Goal: Feedback & Contribution: Leave review/rating

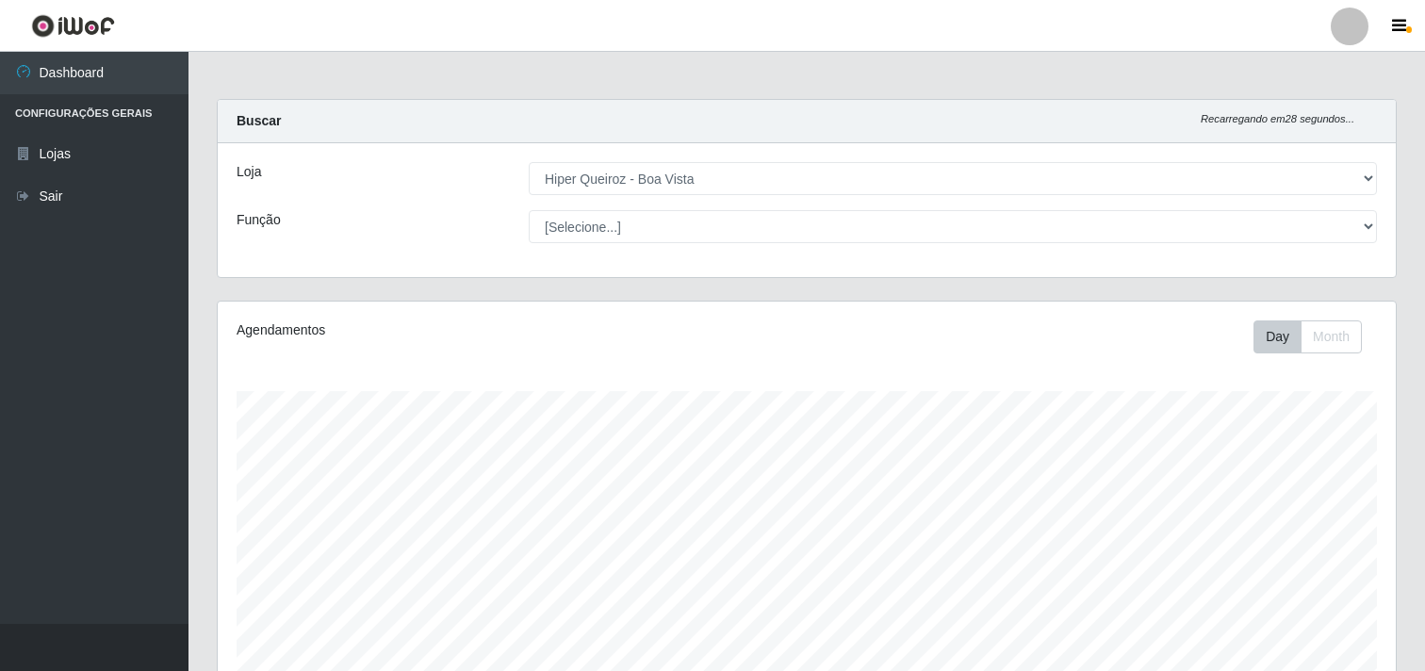
select select "514"
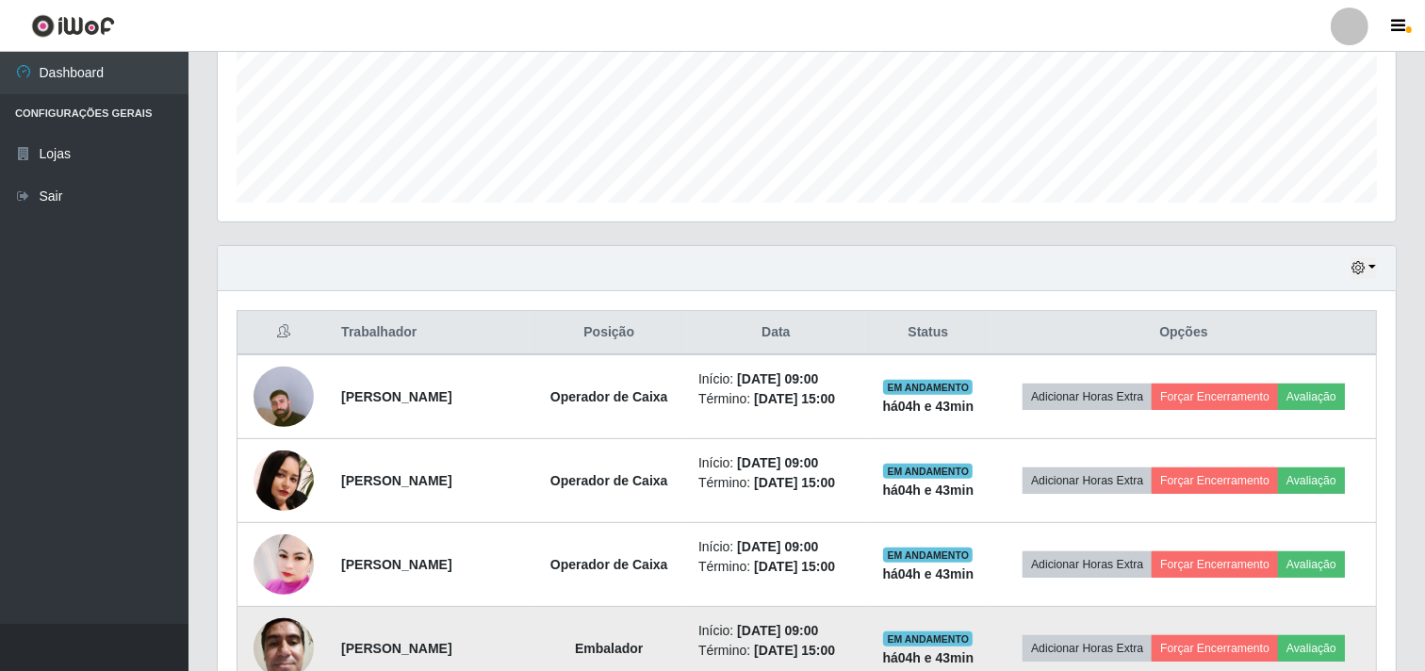
scroll to position [456, 0]
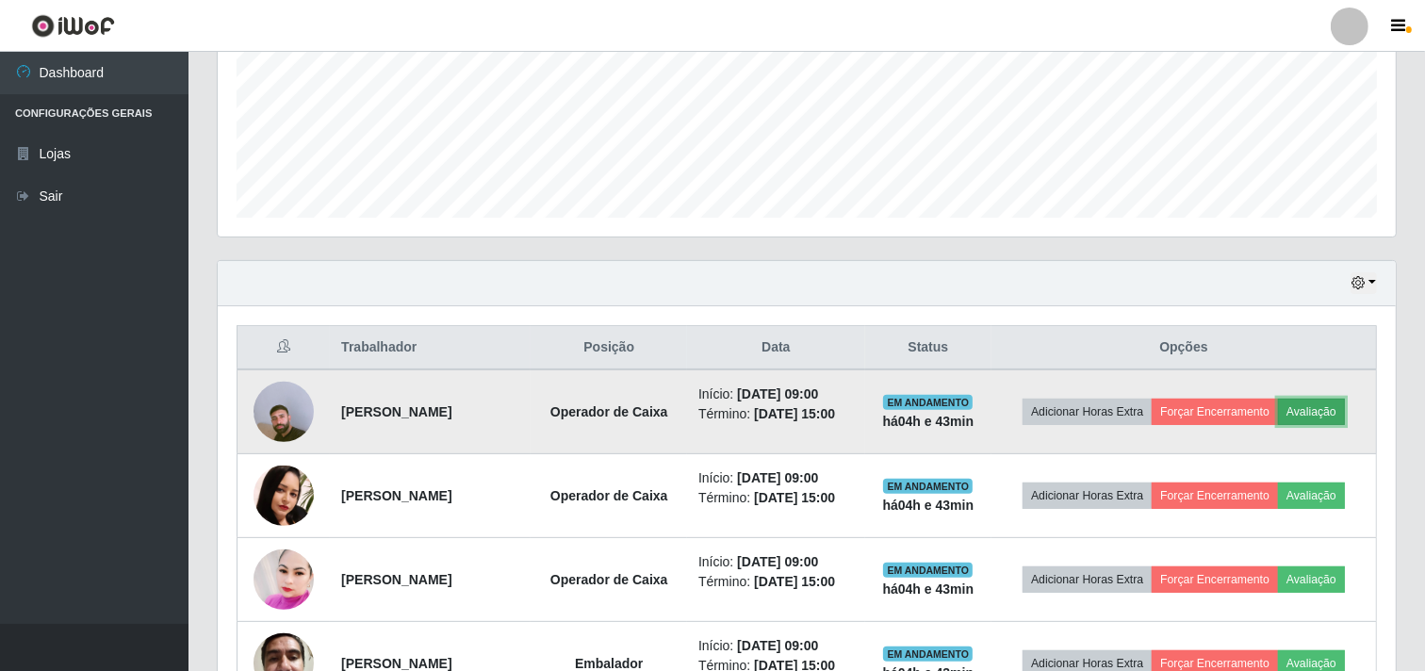
click at [1331, 419] on button "Avaliação" at bounding box center [1311, 412] width 67 height 26
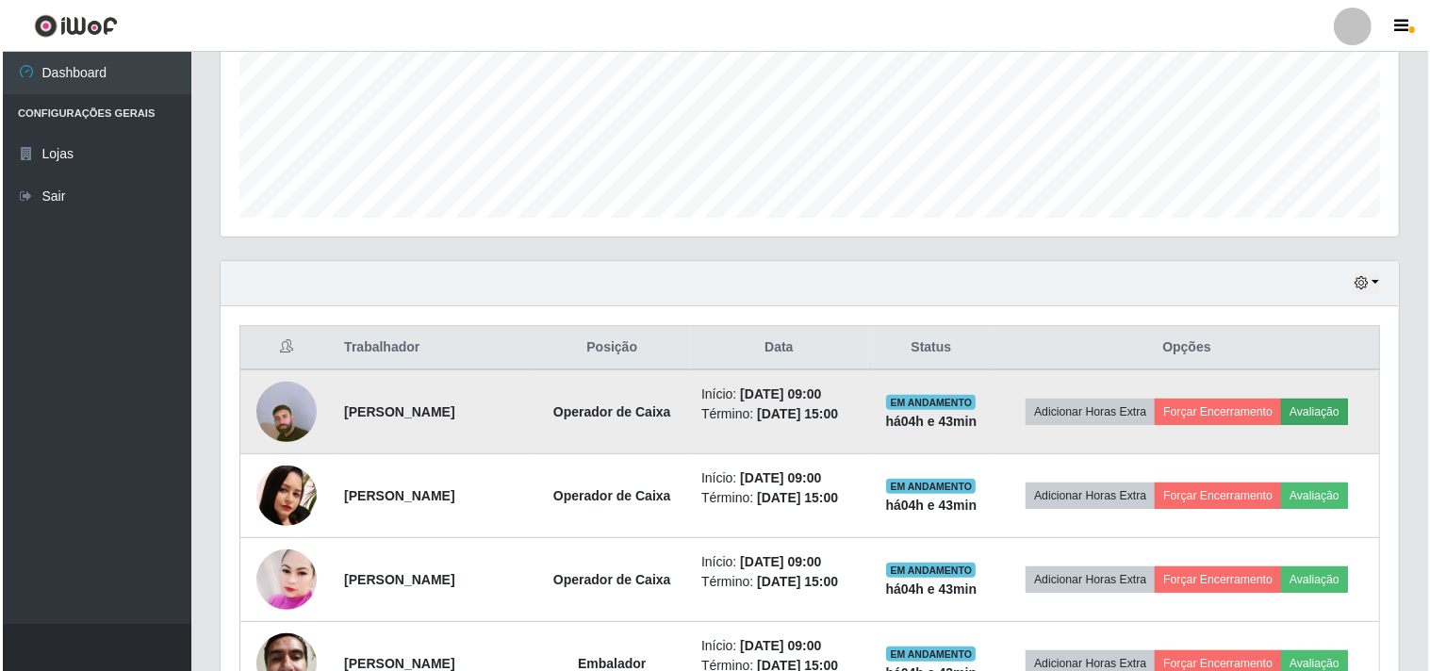
scroll to position [390, 1166]
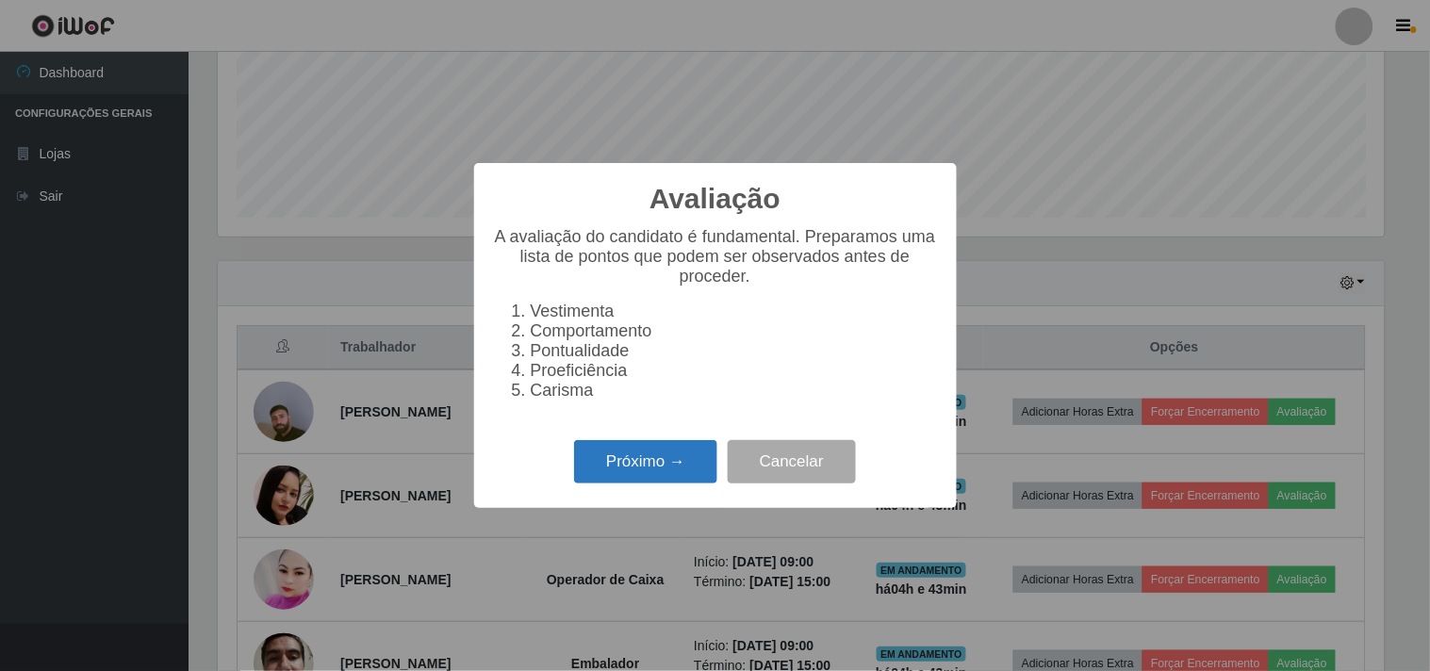
click at [636, 464] on button "Próximo →" at bounding box center [645, 462] width 143 height 44
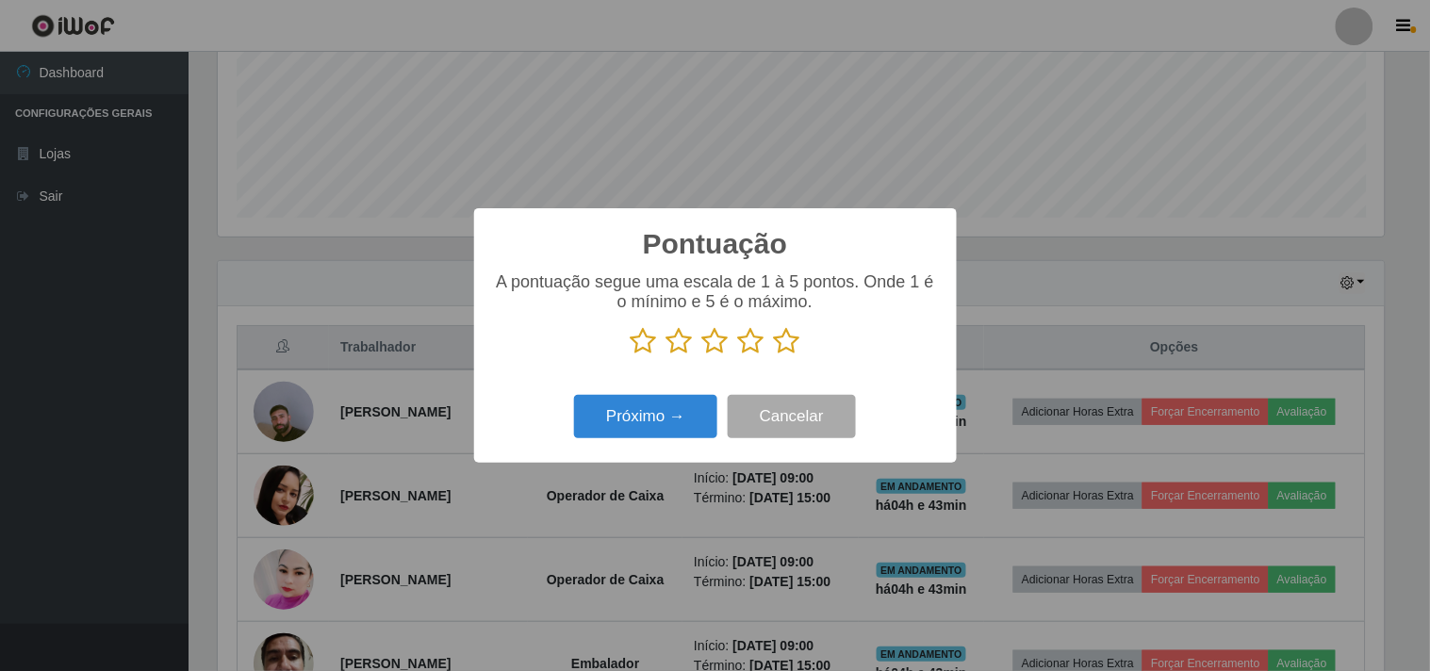
drag, startPoint x: 794, startPoint y: 350, endPoint x: 723, endPoint y: 373, distance: 74.5
click at [793, 350] on icon at bounding box center [787, 341] width 26 height 28
click at [774, 355] on input "radio" at bounding box center [774, 355] width 0 height 0
click at [698, 392] on div "Próximo → Cancelar" at bounding box center [715, 416] width 445 height 54
click at [695, 403] on button "Próximo →" at bounding box center [645, 417] width 143 height 44
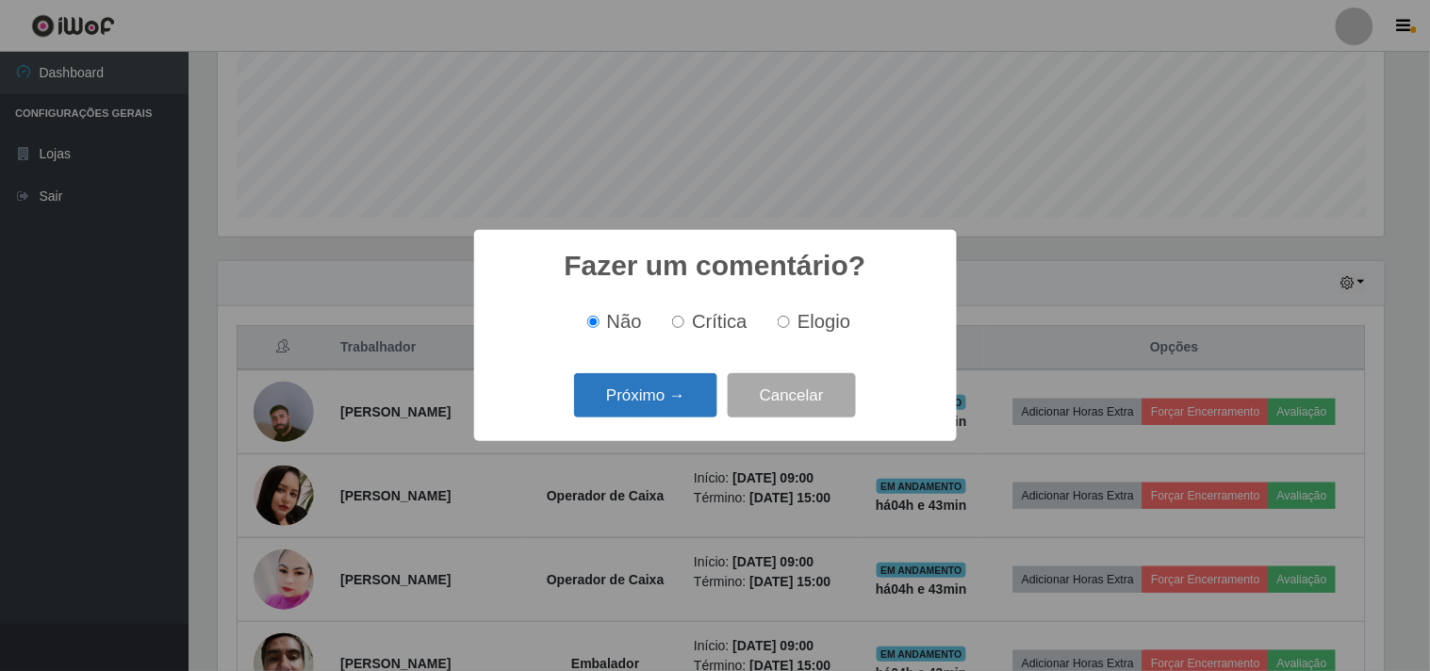
click at [656, 392] on button "Próximo →" at bounding box center [645, 395] width 143 height 44
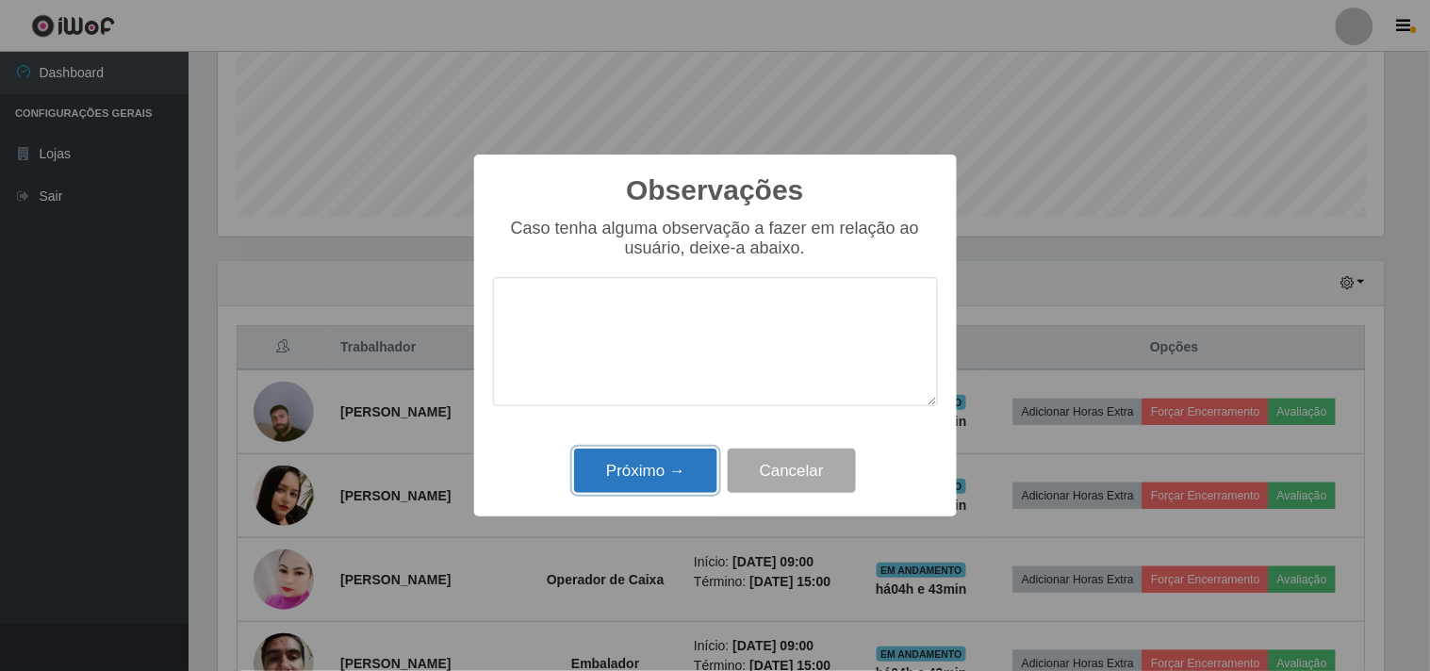
click at [651, 487] on button "Próximo →" at bounding box center [645, 471] width 143 height 44
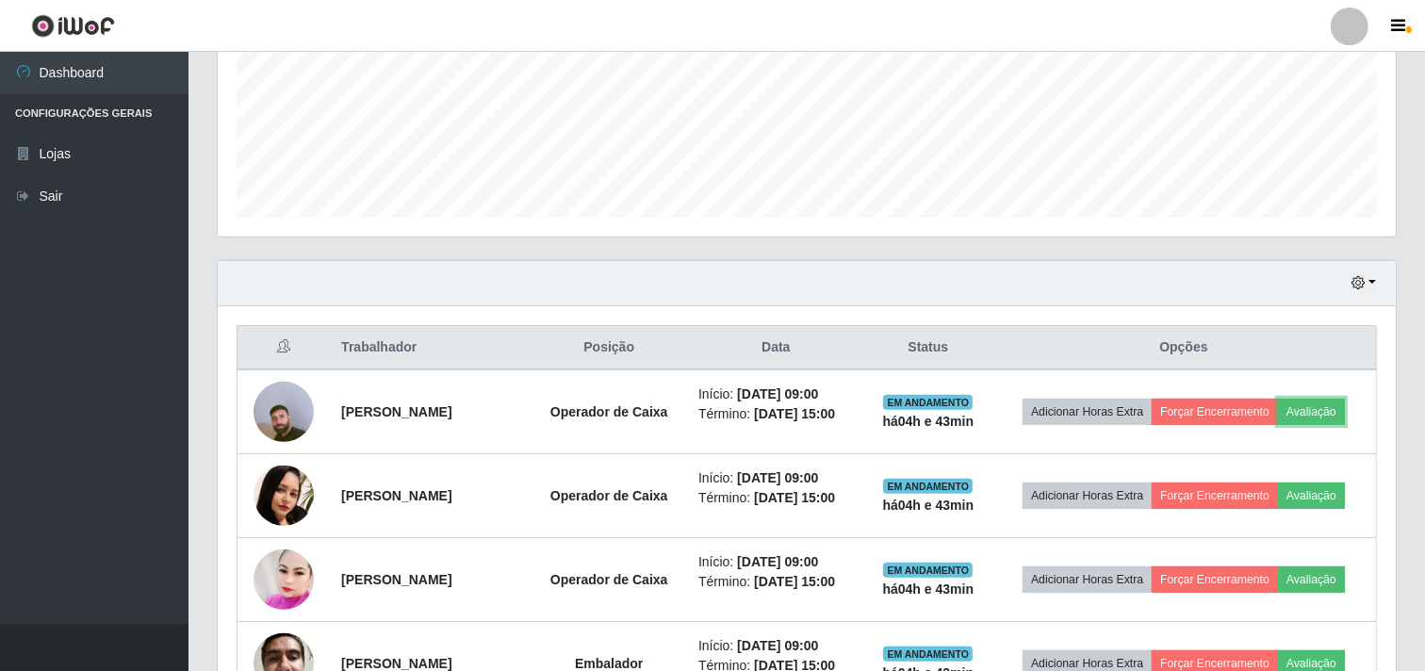
scroll to position [390, 1178]
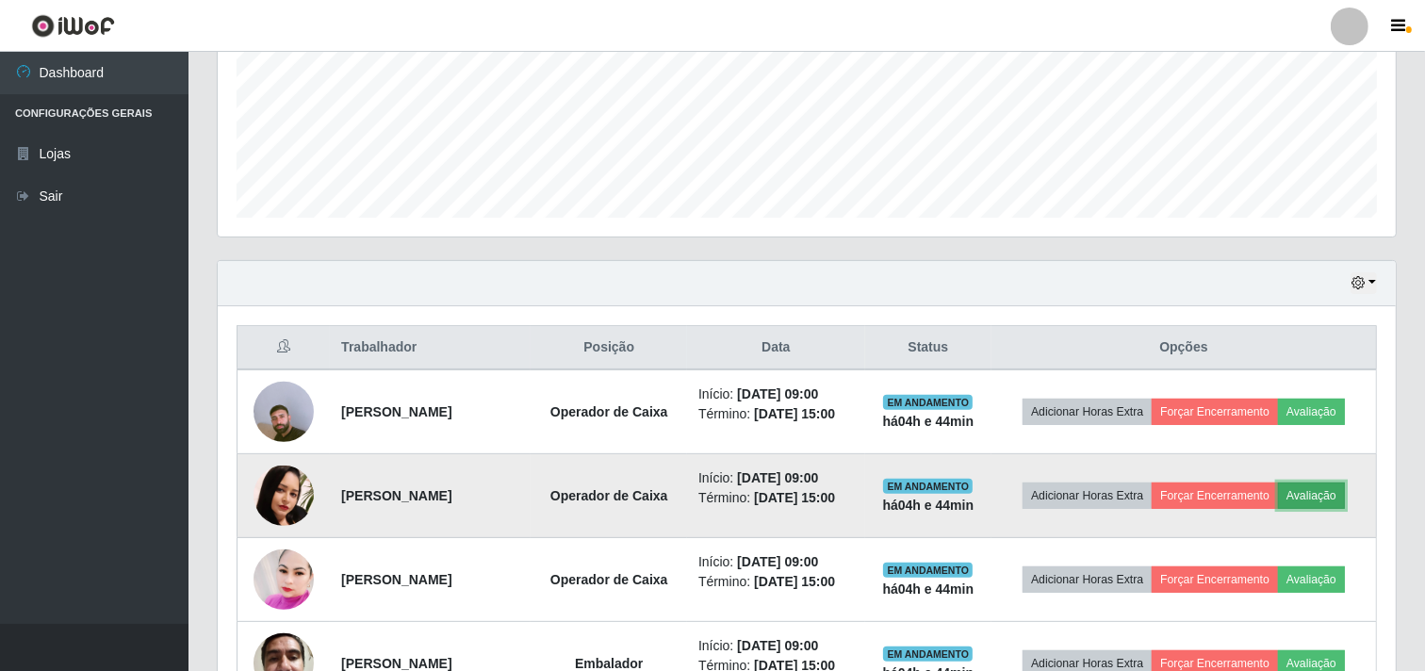
click at [1329, 500] on button "Avaliação" at bounding box center [1311, 496] width 67 height 26
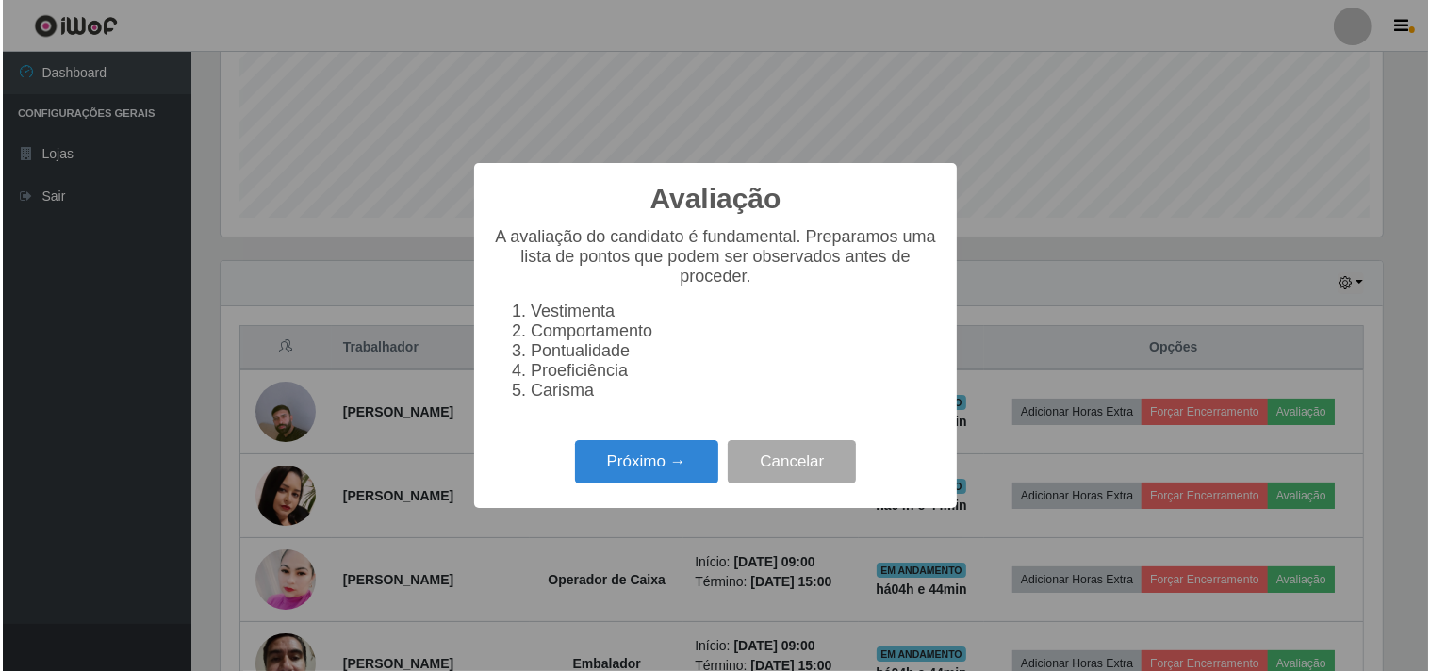
scroll to position [390, 1166]
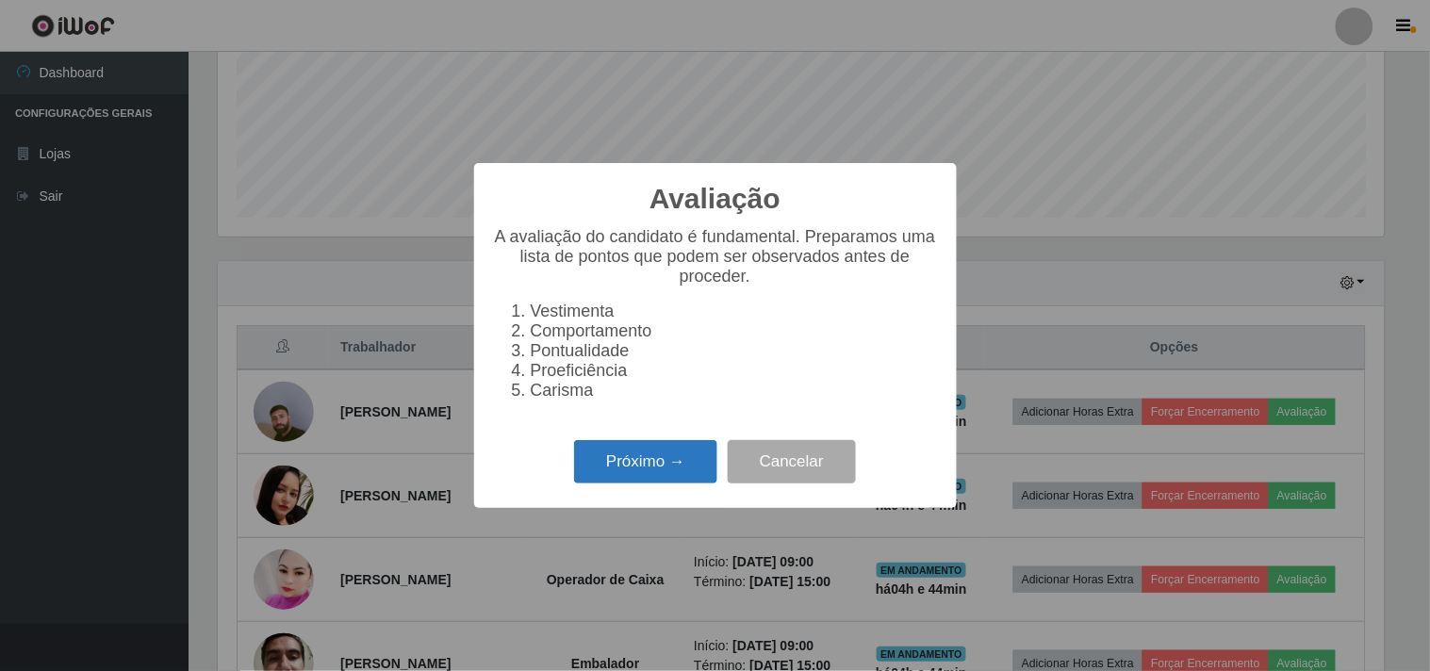
click at [665, 464] on button "Próximo →" at bounding box center [645, 462] width 143 height 44
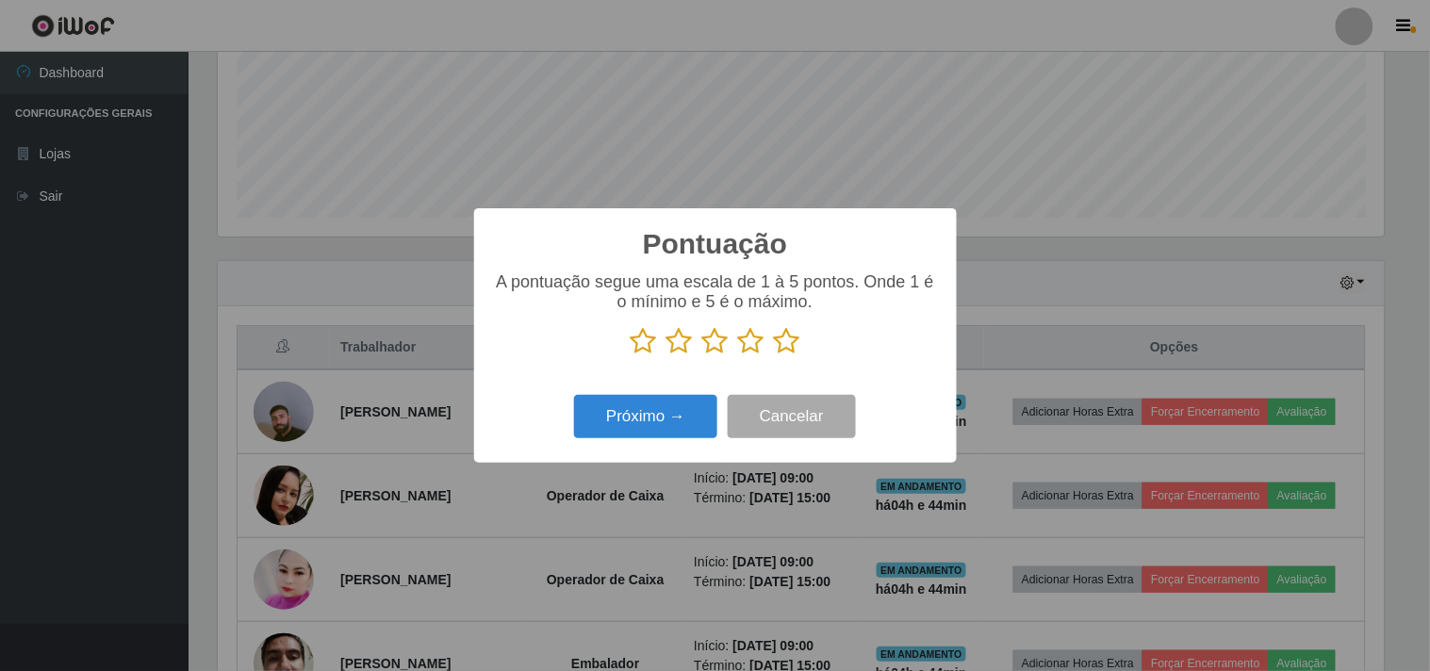
click at [790, 343] on icon at bounding box center [787, 341] width 26 height 28
click at [774, 355] on input "radio" at bounding box center [774, 355] width 0 height 0
click at [620, 413] on button "Próximo →" at bounding box center [645, 417] width 143 height 44
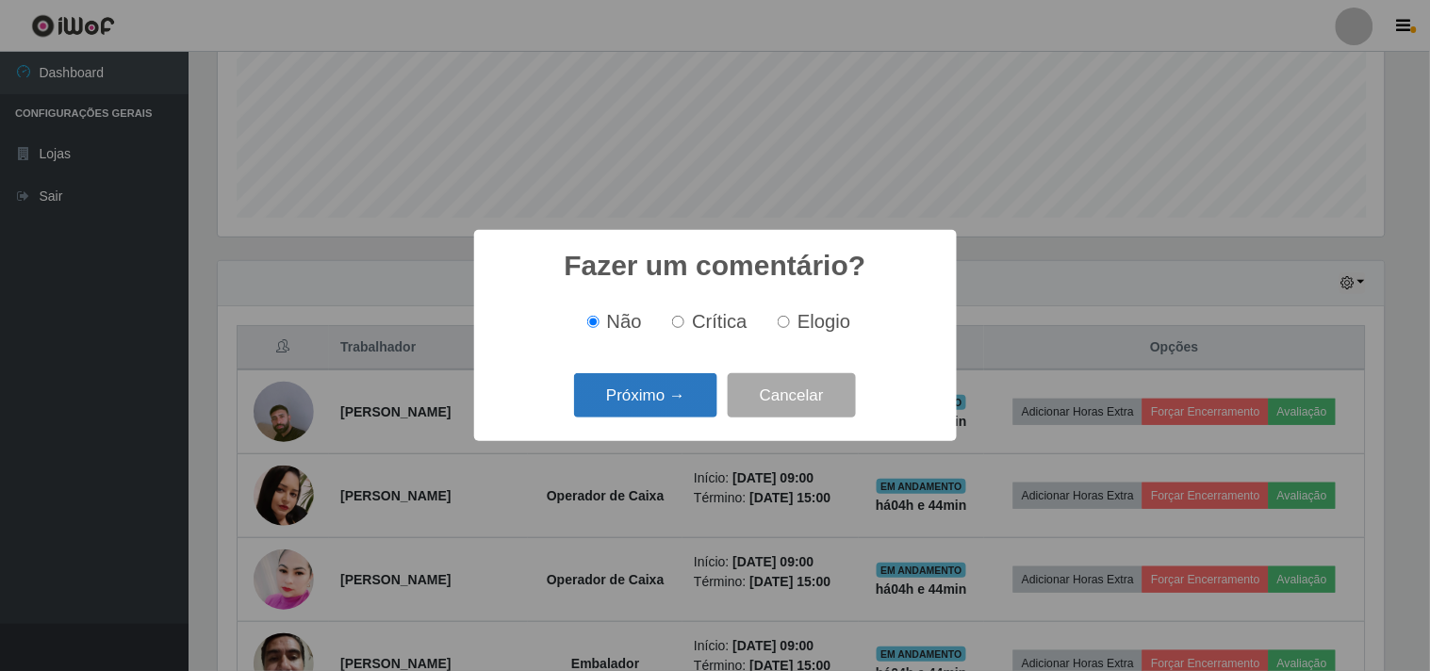
click at [624, 413] on button "Próximo →" at bounding box center [645, 395] width 143 height 44
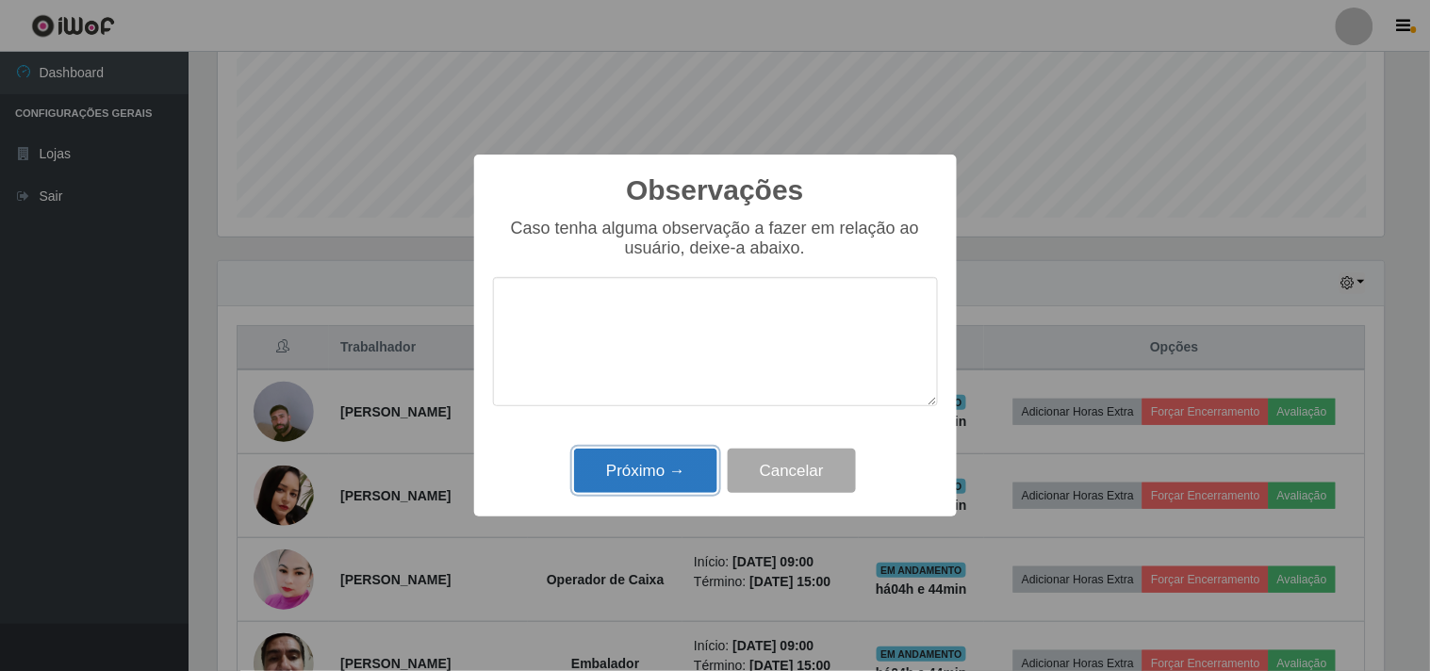
click at [648, 466] on button "Próximo →" at bounding box center [645, 471] width 143 height 44
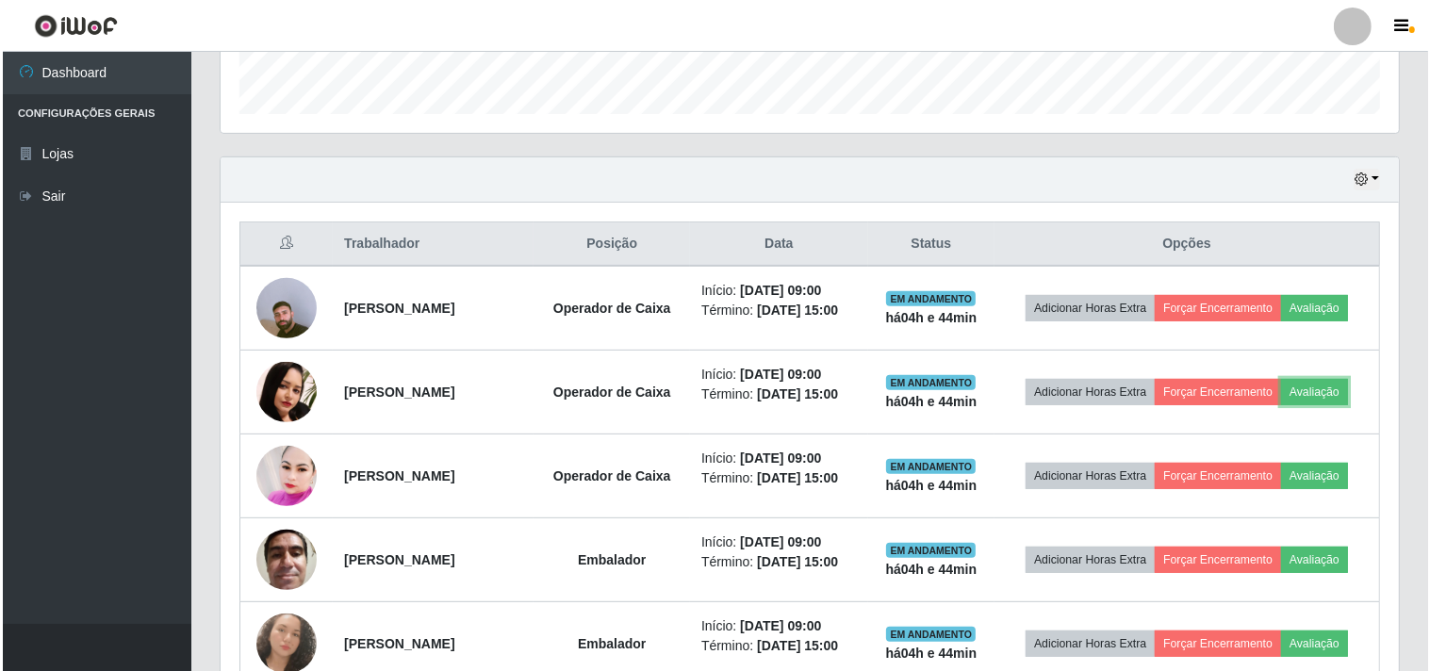
scroll to position [561, 0]
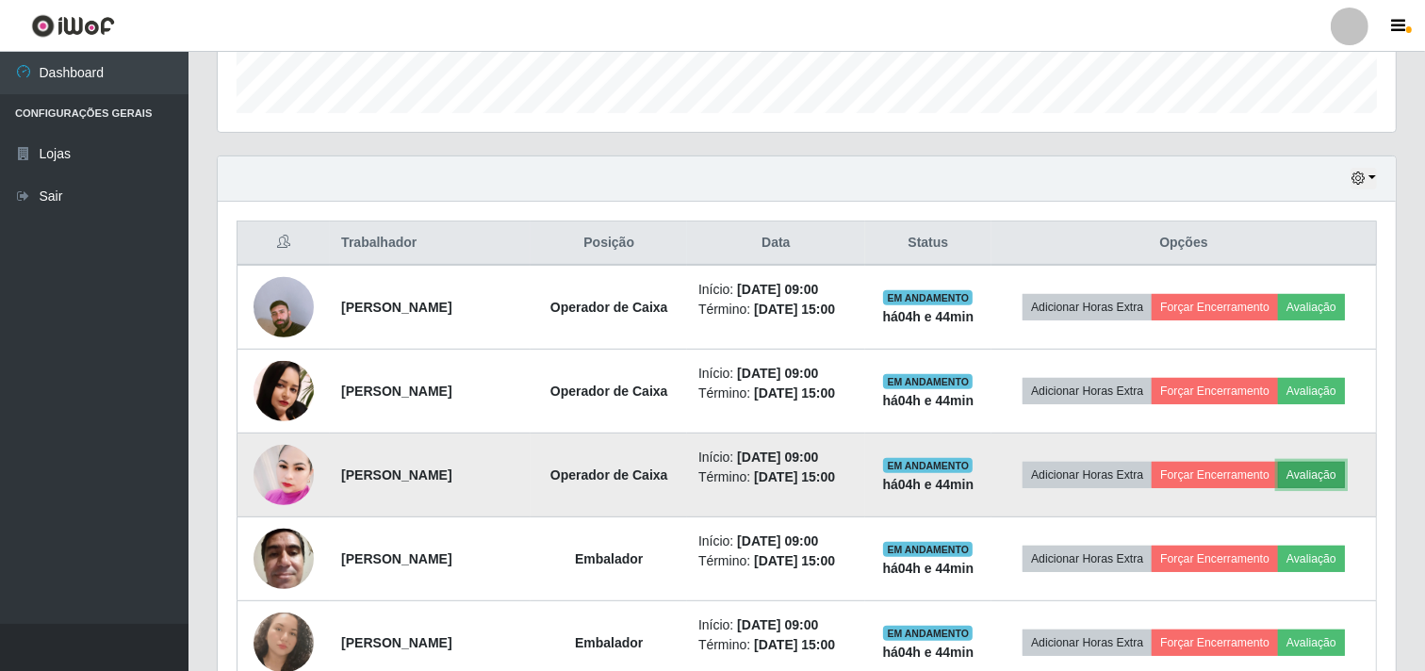
click at [1333, 471] on button "Avaliação" at bounding box center [1311, 475] width 67 height 26
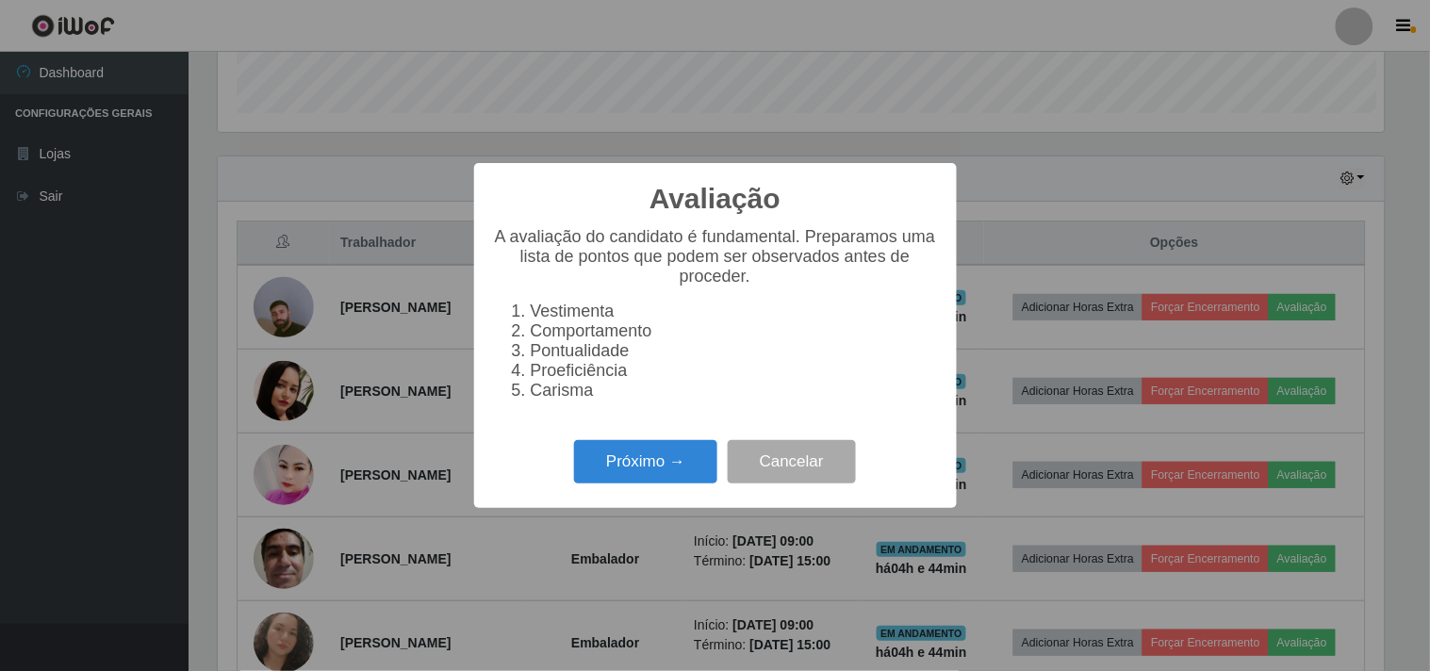
scroll to position [390, 1166]
click at [675, 472] on button "Próximo →" at bounding box center [645, 462] width 143 height 44
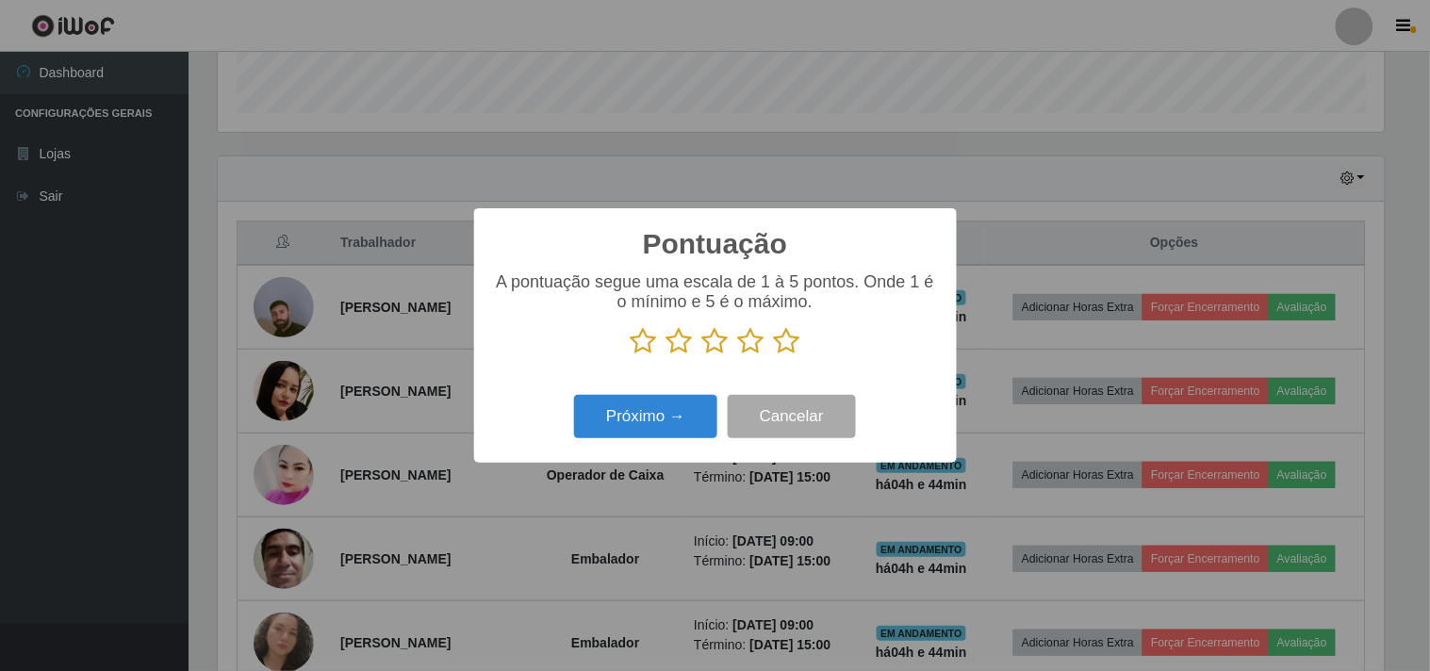
scroll to position [942201, 941425]
click at [787, 339] on icon at bounding box center [787, 341] width 26 height 28
click at [774, 355] on input "radio" at bounding box center [774, 355] width 0 height 0
click at [666, 409] on button "Próximo →" at bounding box center [645, 417] width 143 height 44
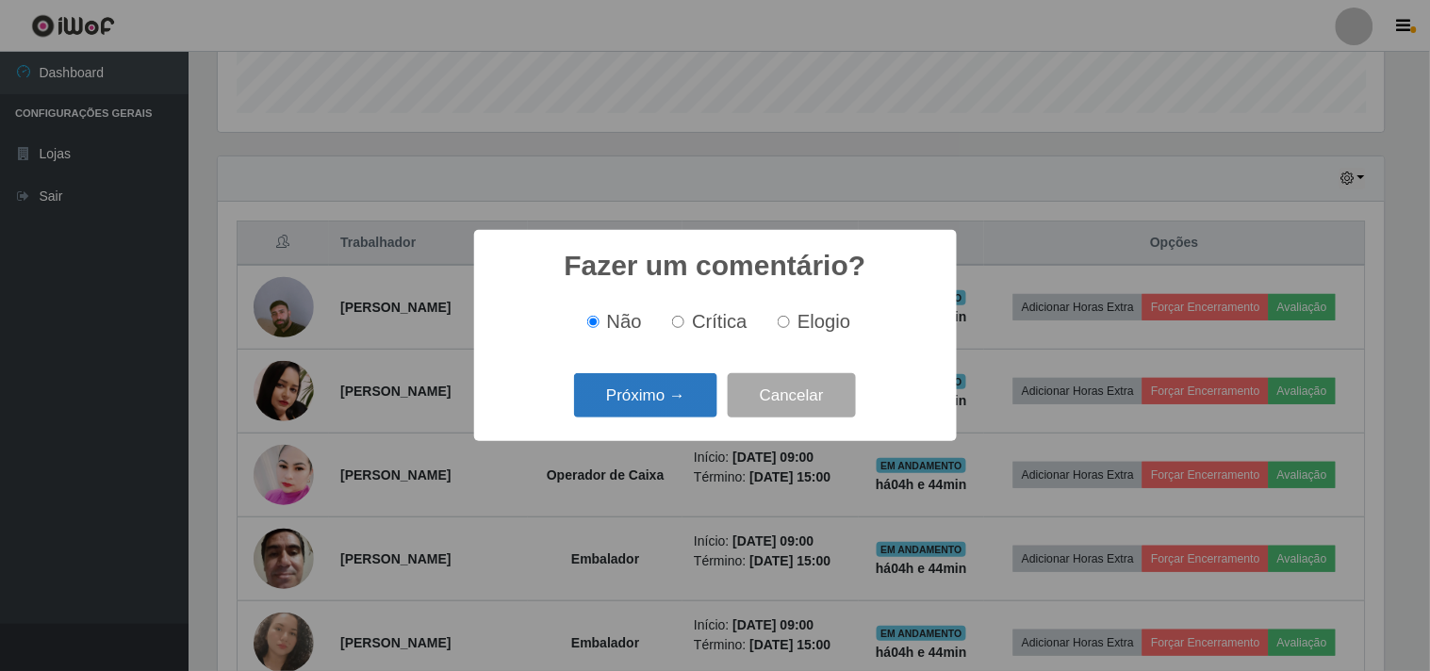
click at [658, 394] on button "Próximo →" at bounding box center [645, 395] width 143 height 44
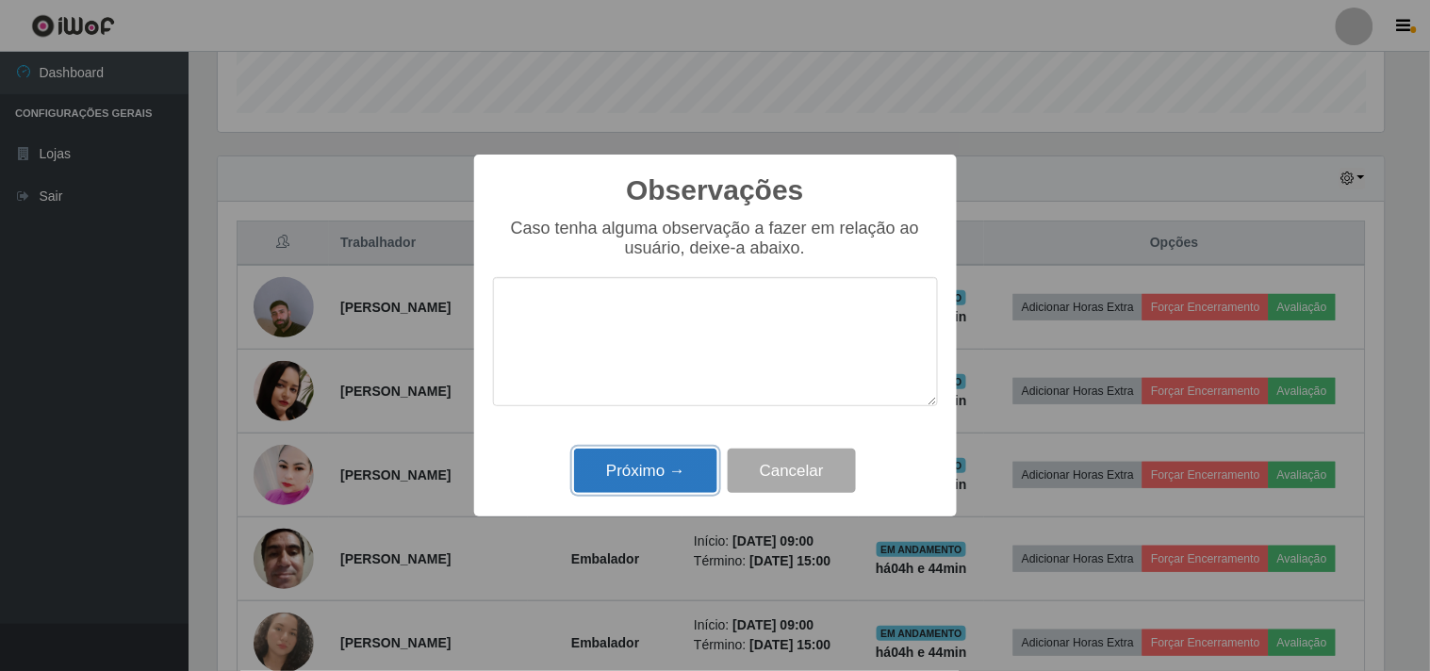
click at [675, 476] on button "Próximo →" at bounding box center [645, 471] width 143 height 44
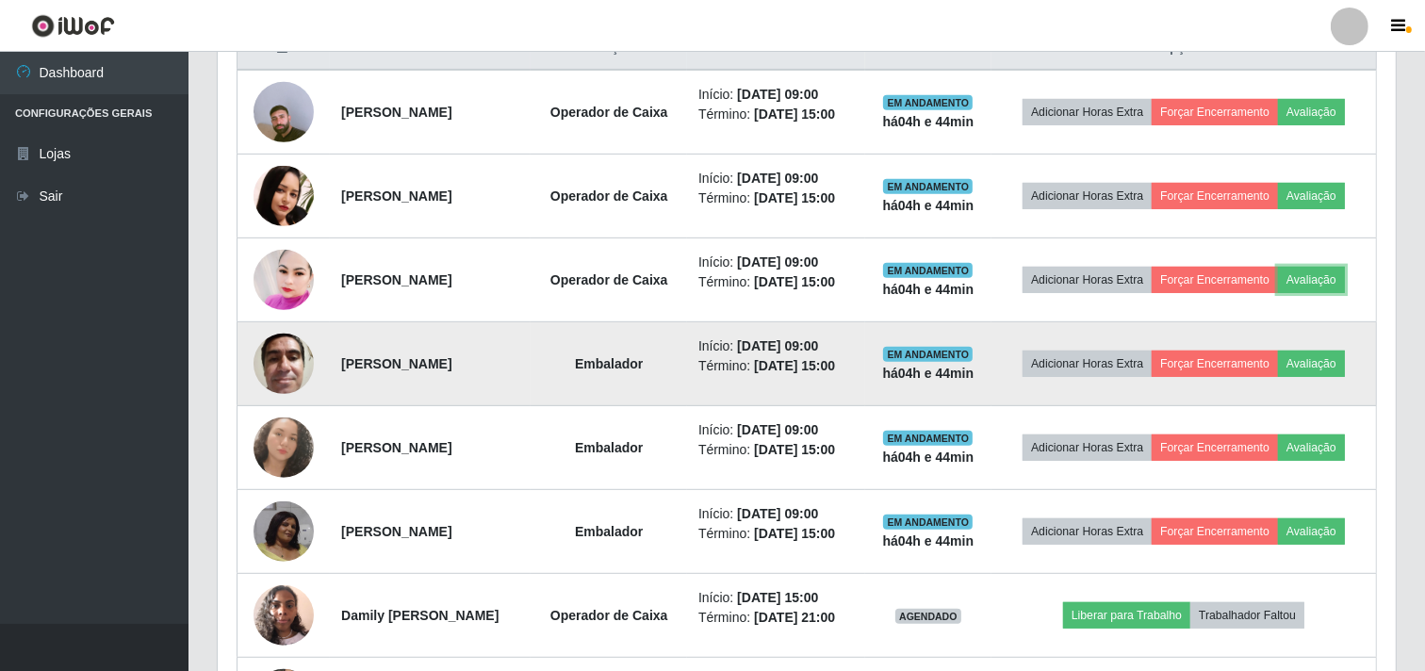
scroll to position [770, 0]
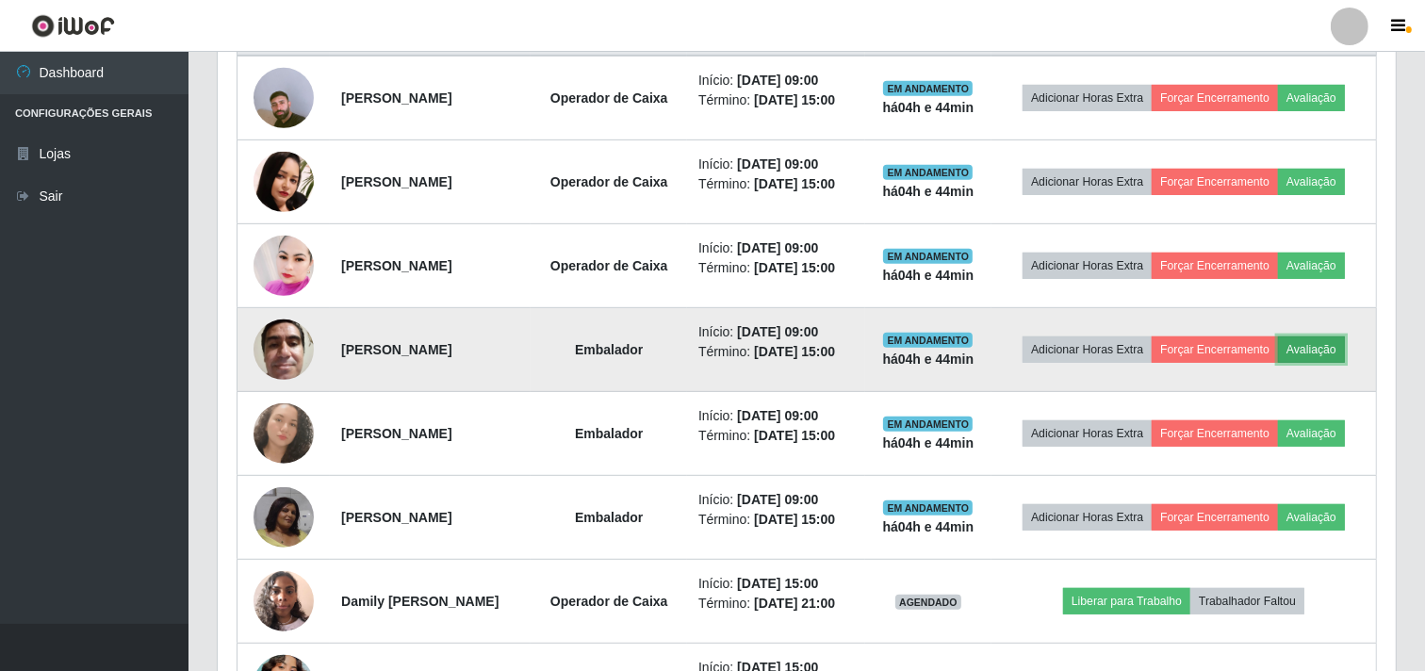
click at [1336, 344] on button "Avaliação" at bounding box center [1311, 350] width 67 height 26
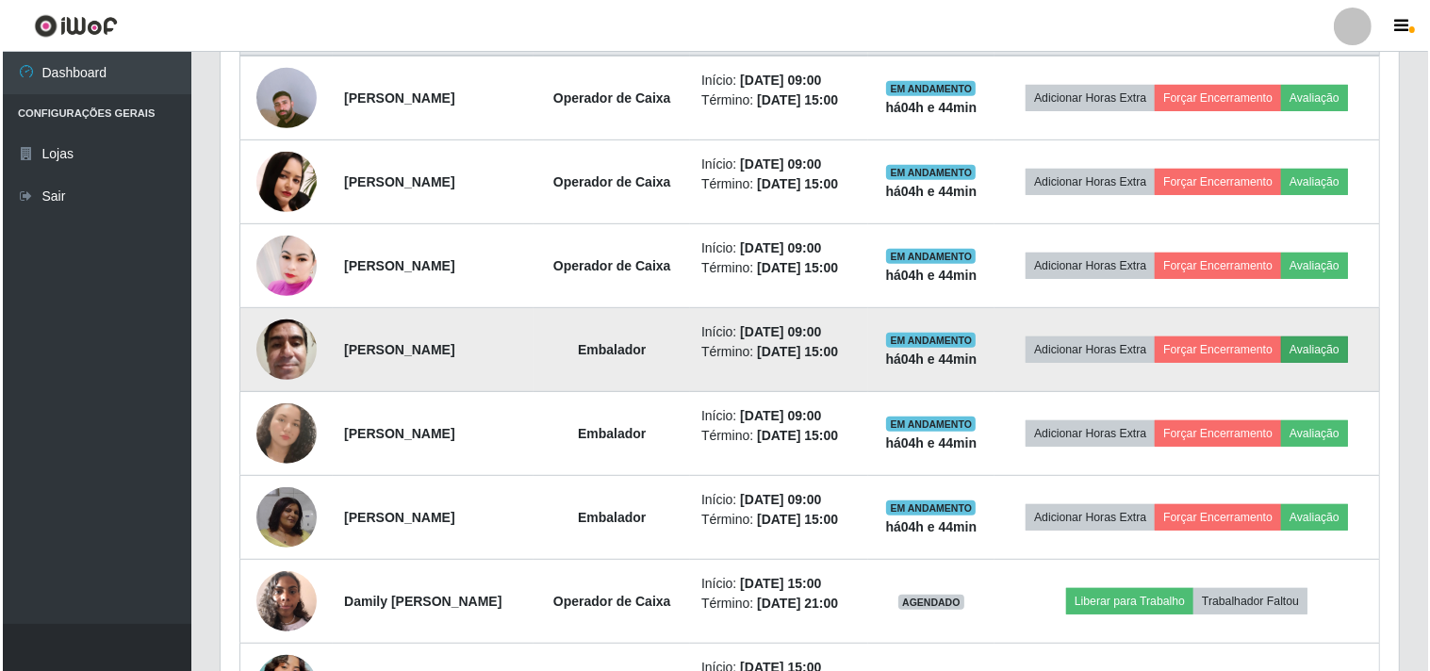
scroll to position [390, 1166]
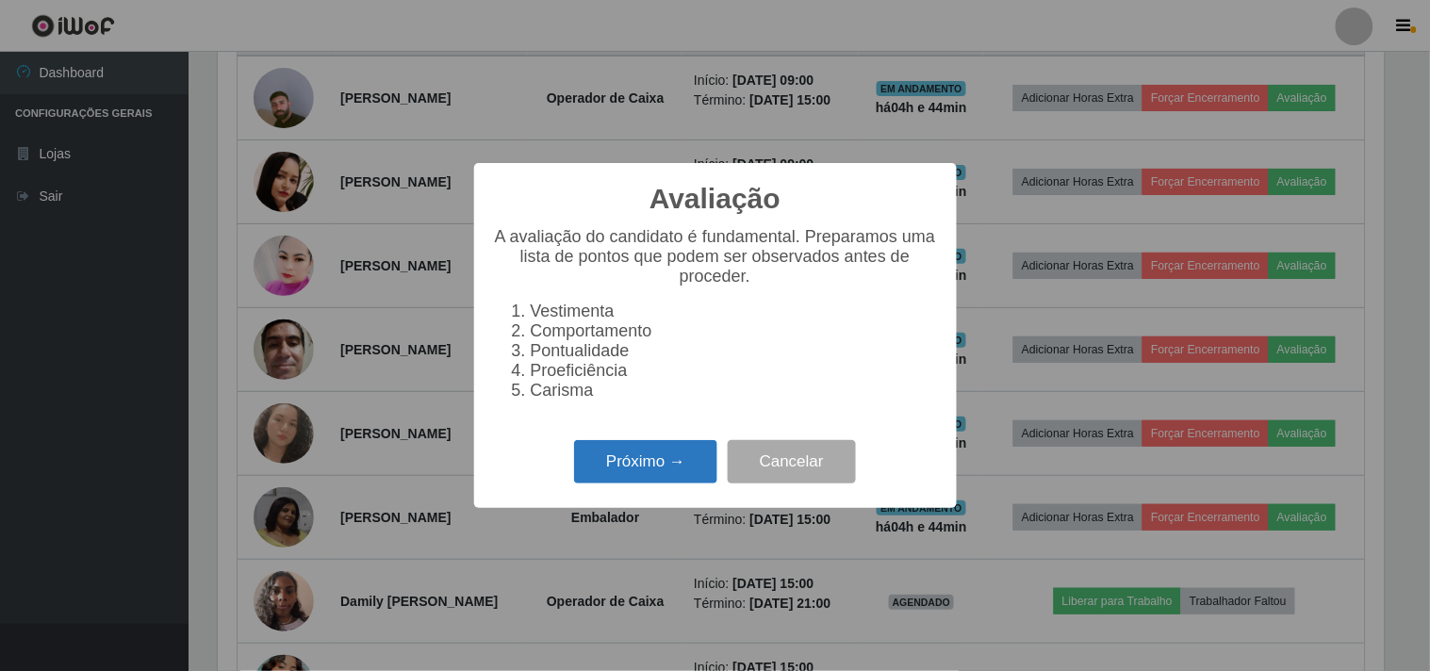
click at [627, 458] on button "Próximo →" at bounding box center [645, 462] width 143 height 44
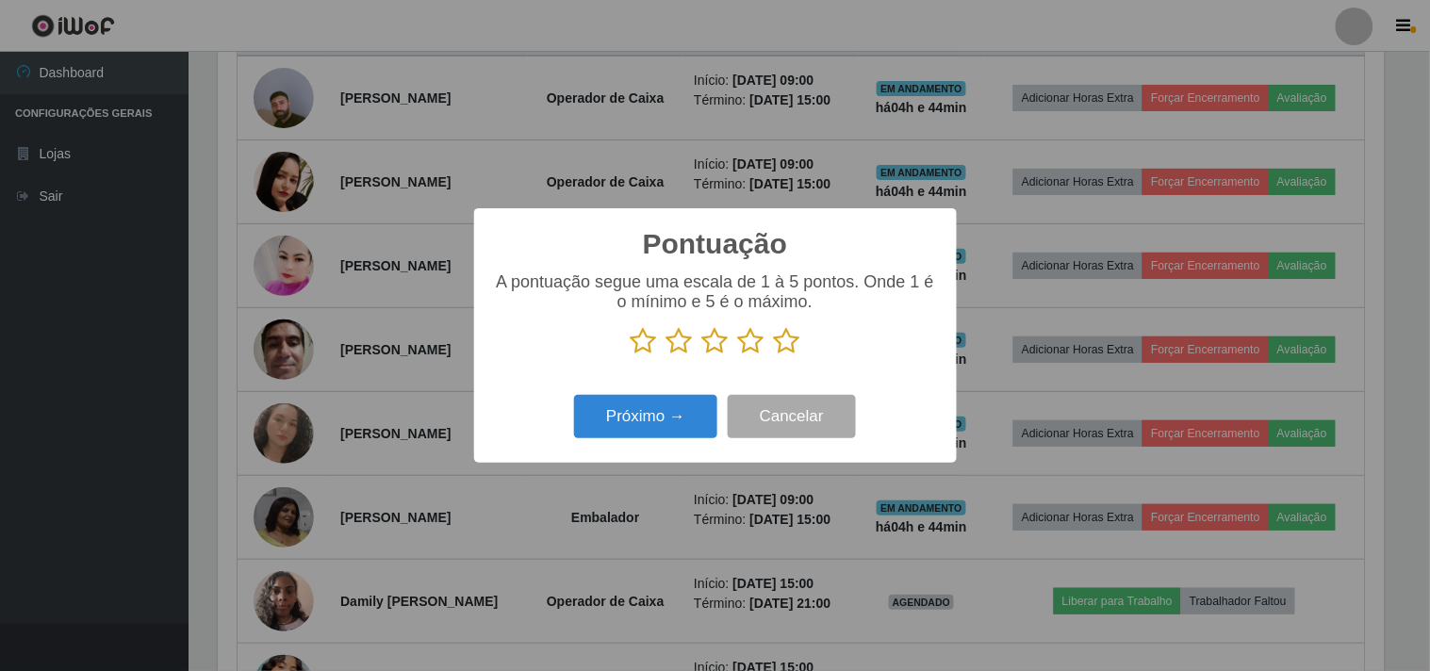
scroll to position [942201, 941425]
click at [785, 334] on icon at bounding box center [787, 341] width 26 height 28
click at [774, 355] on input "radio" at bounding box center [774, 355] width 0 height 0
click at [651, 402] on button "Próximo →" at bounding box center [645, 417] width 143 height 44
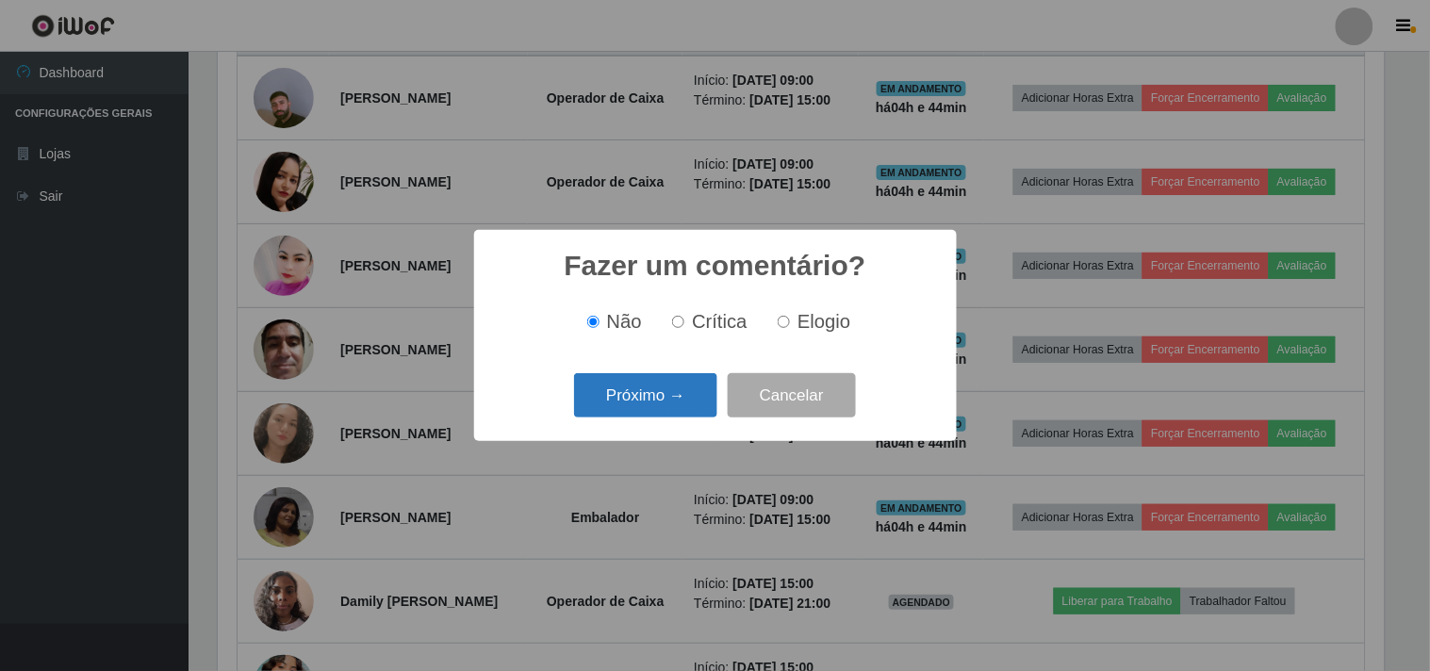
click at [677, 401] on button "Próximo →" at bounding box center [645, 395] width 143 height 44
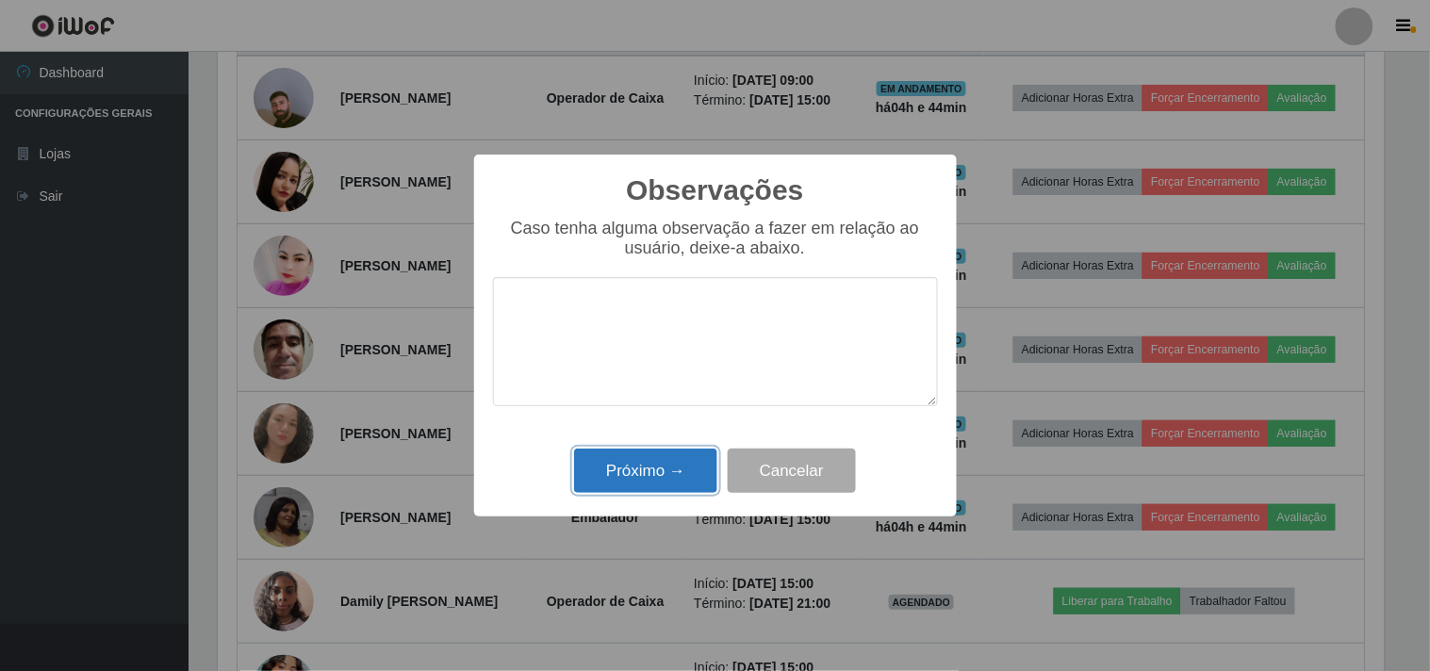
click at [654, 464] on button "Próximo →" at bounding box center [645, 471] width 143 height 44
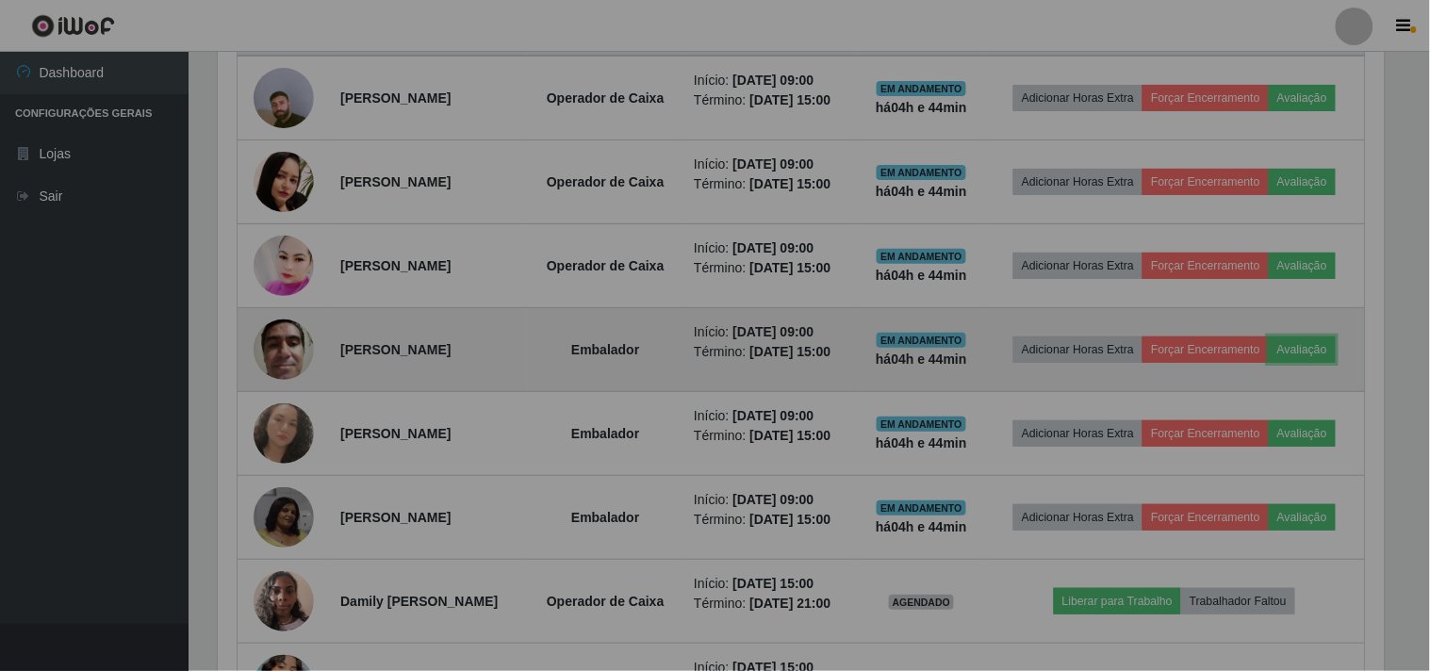
scroll to position [390, 1178]
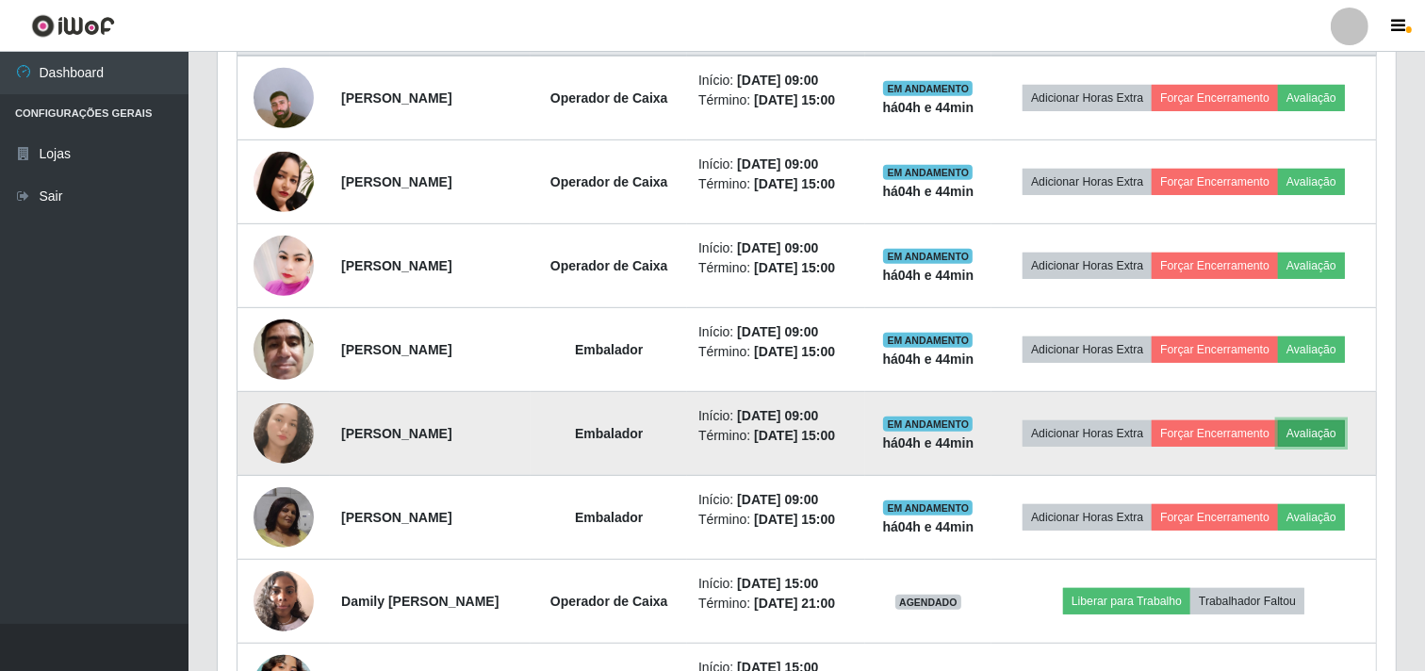
click at [1330, 434] on button "Avaliação" at bounding box center [1311, 433] width 67 height 26
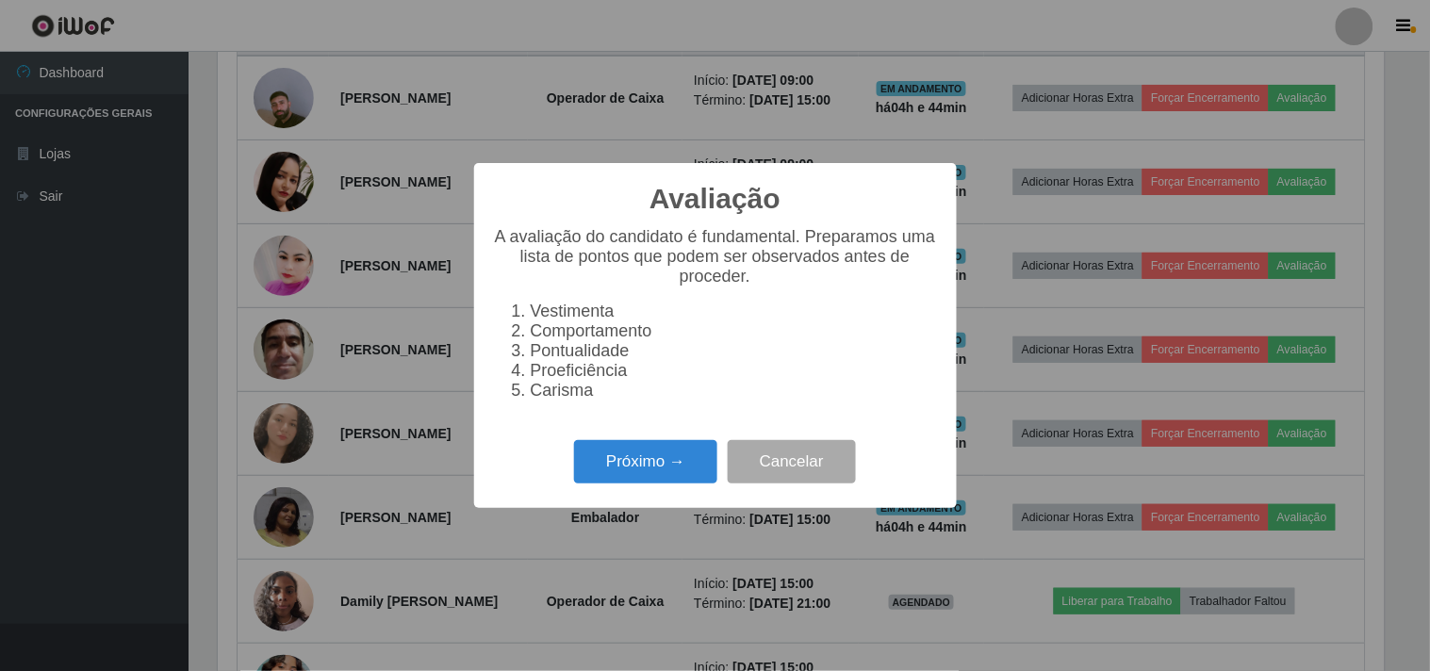
scroll to position [390, 1166]
click at [655, 458] on button "Próximo →" at bounding box center [645, 462] width 143 height 44
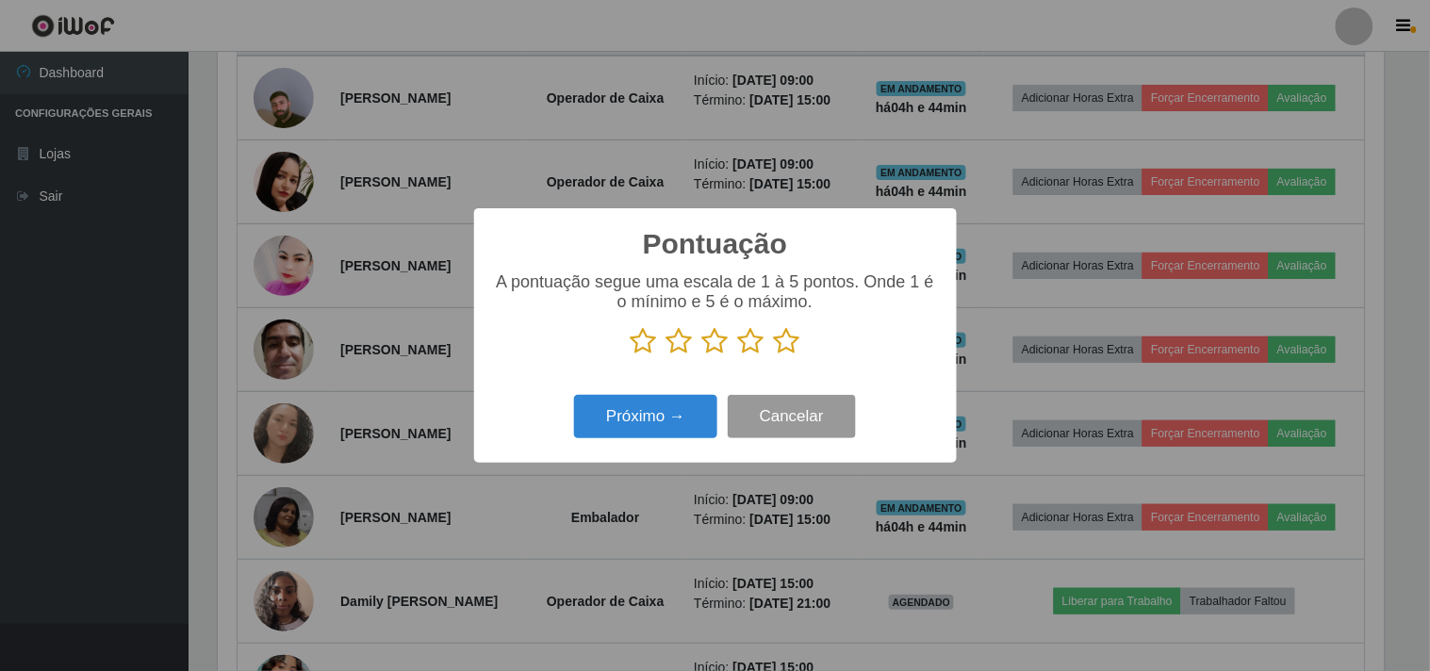
scroll to position [942201, 941425]
click at [794, 328] on icon at bounding box center [787, 341] width 26 height 28
click at [774, 355] on input "radio" at bounding box center [774, 355] width 0 height 0
click at [789, 349] on icon at bounding box center [787, 341] width 26 height 28
click at [774, 355] on input "radio" at bounding box center [774, 355] width 0 height 0
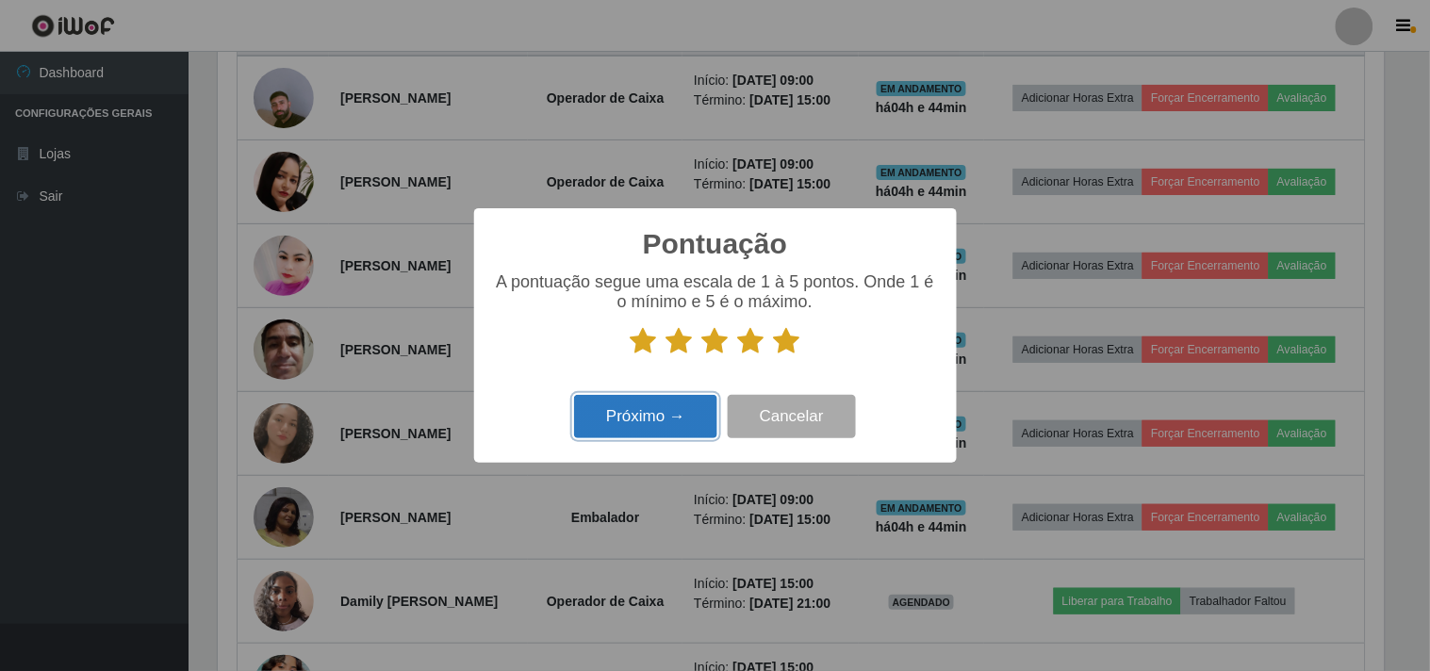
click at [685, 410] on button "Próximo →" at bounding box center [645, 417] width 143 height 44
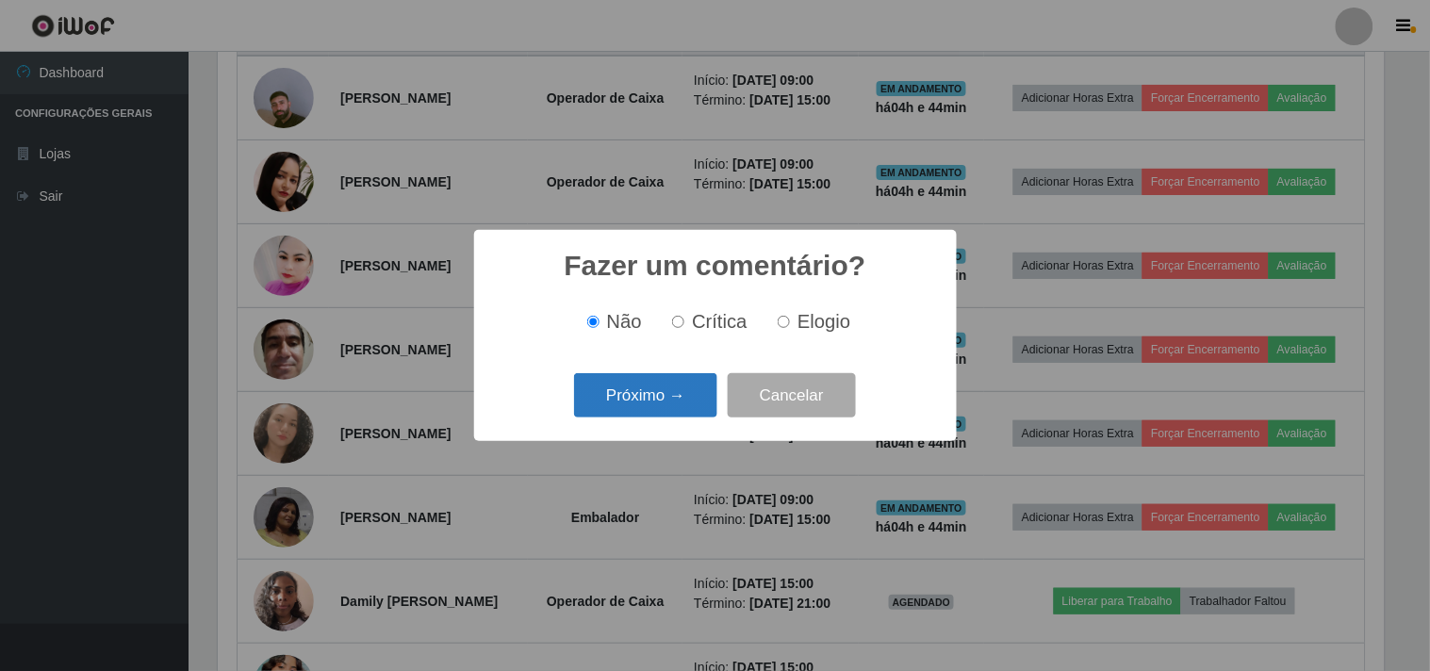
click at [686, 382] on button "Próximo →" at bounding box center [645, 395] width 143 height 44
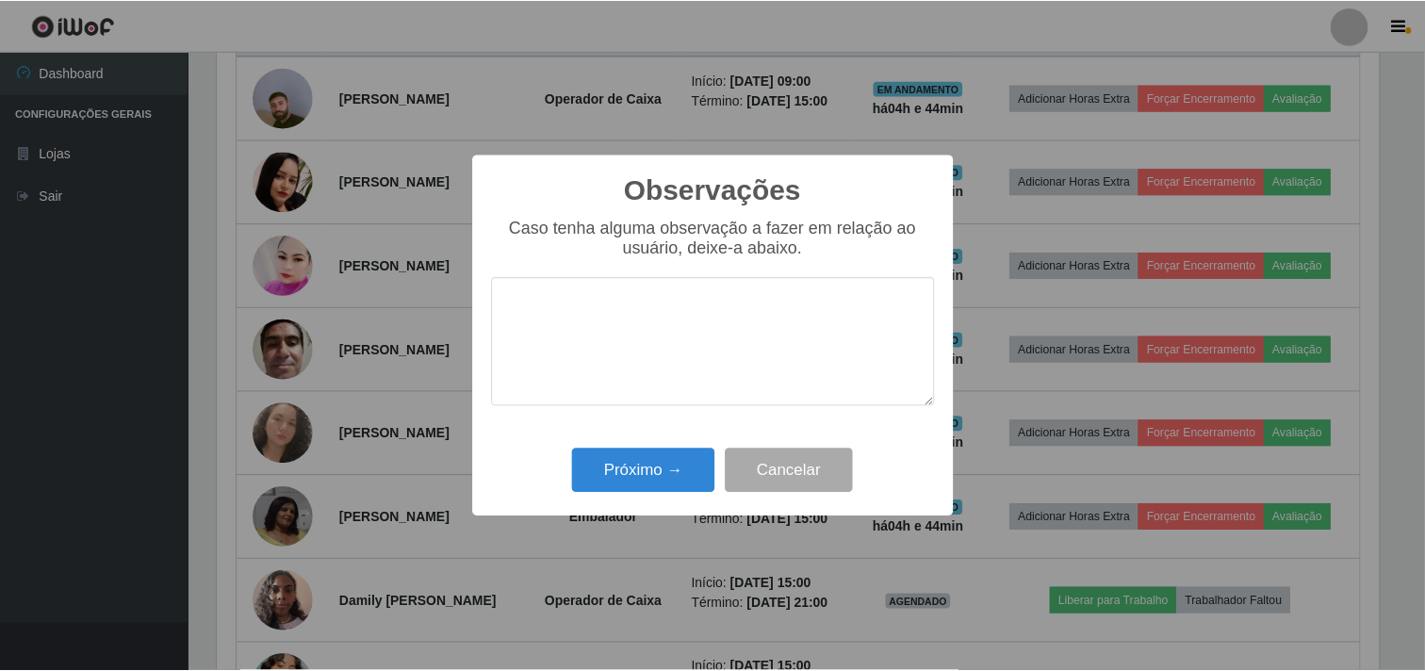
scroll to position [0, 0]
click at [657, 477] on button "Próximo →" at bounding box center [645, 471] width 143 height 44
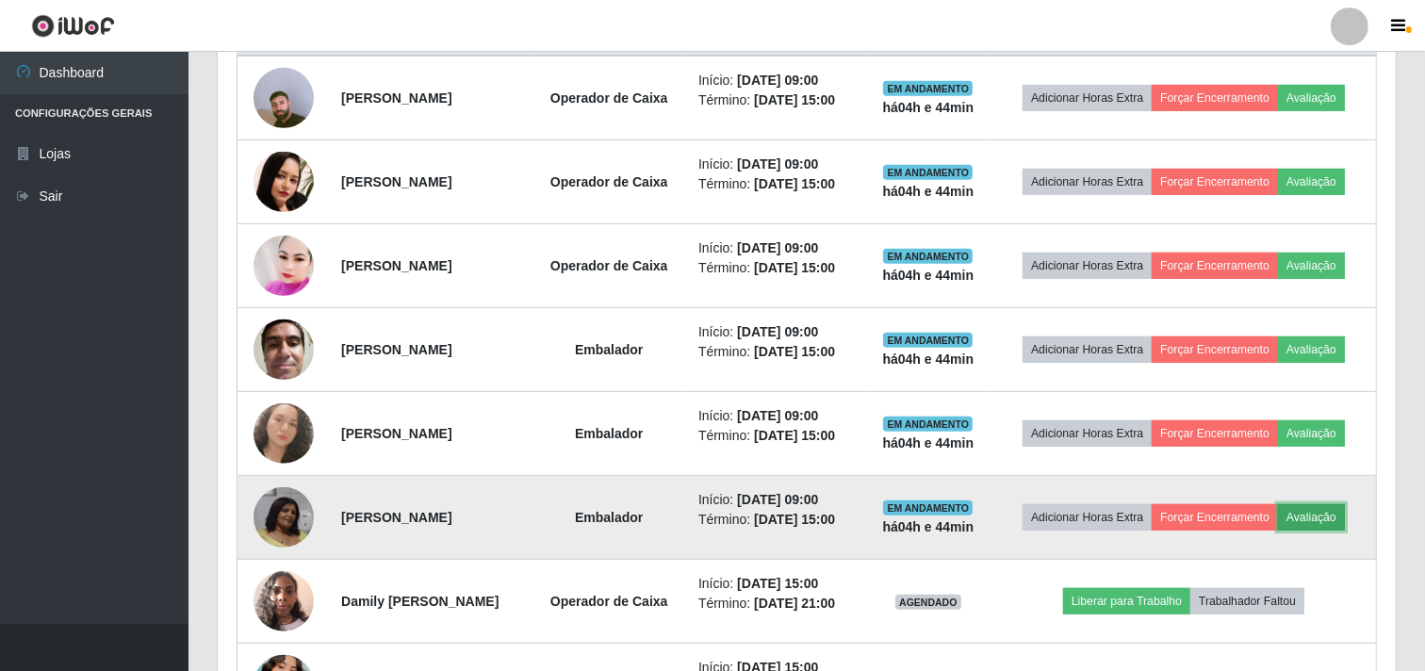
click at [1335, 516] on button "Avaliação" at bounding box center [1311, 517] width 67 height 26
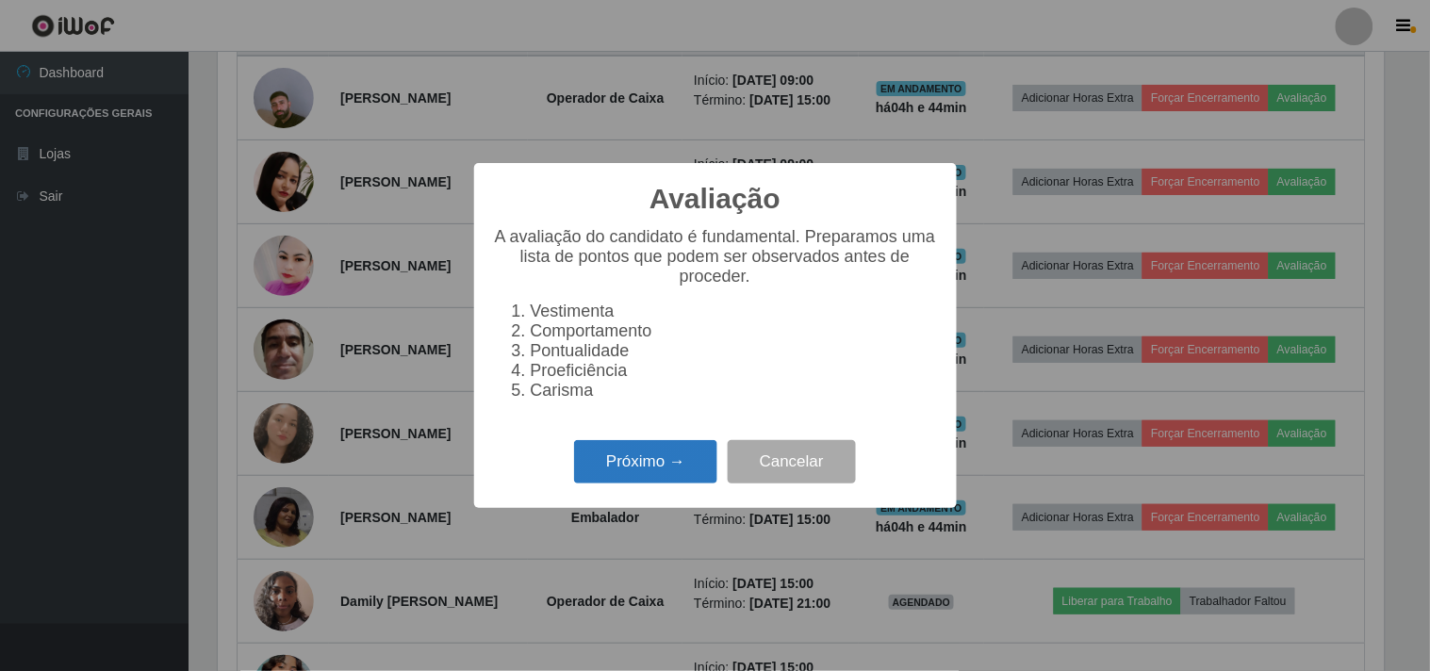
click at [683, 478] on button "Próximo →" at bounding box center [645, 462] width 143 height 44
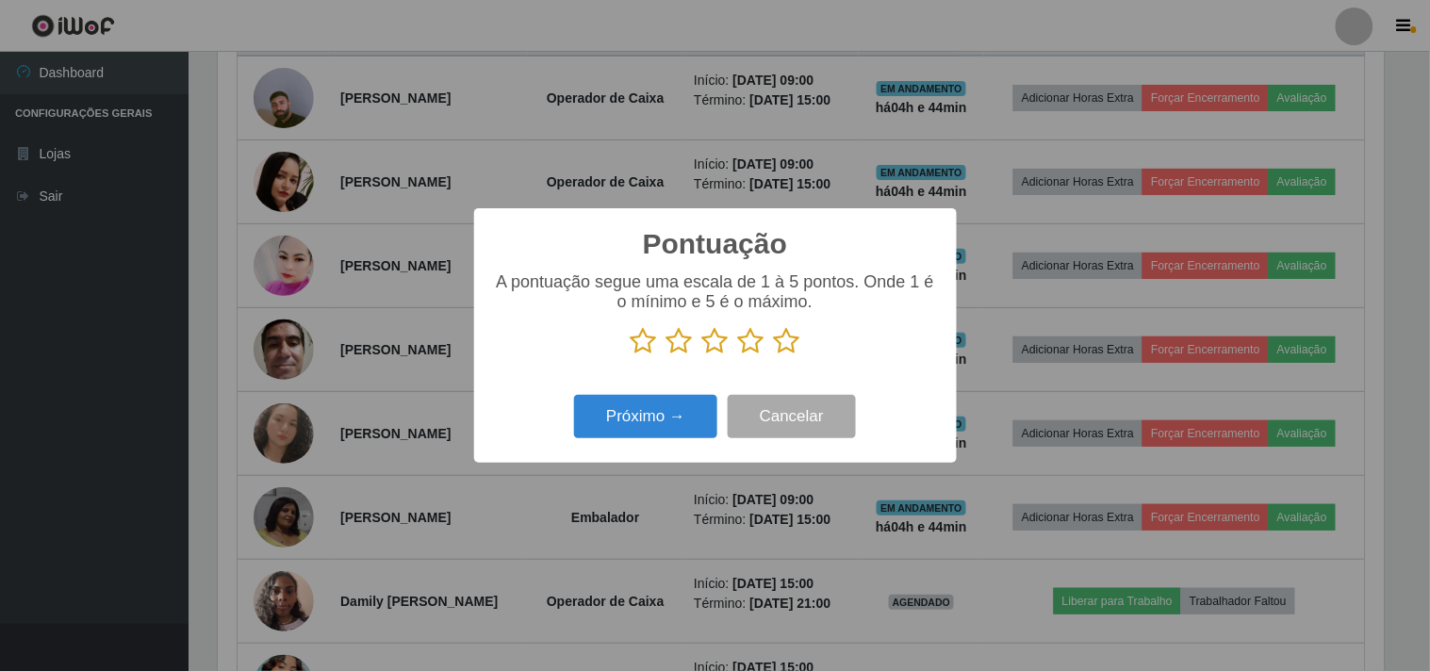
click at [741, 350] on icon at bounding box center [751, 341] width 26 height 28
click at [738, 355] on input "radio" at bounding box center [738, 355] width 0 height 0
click at [671, 415] on button "Próximo →" at bounding box center [645, 417] width 143 height 44
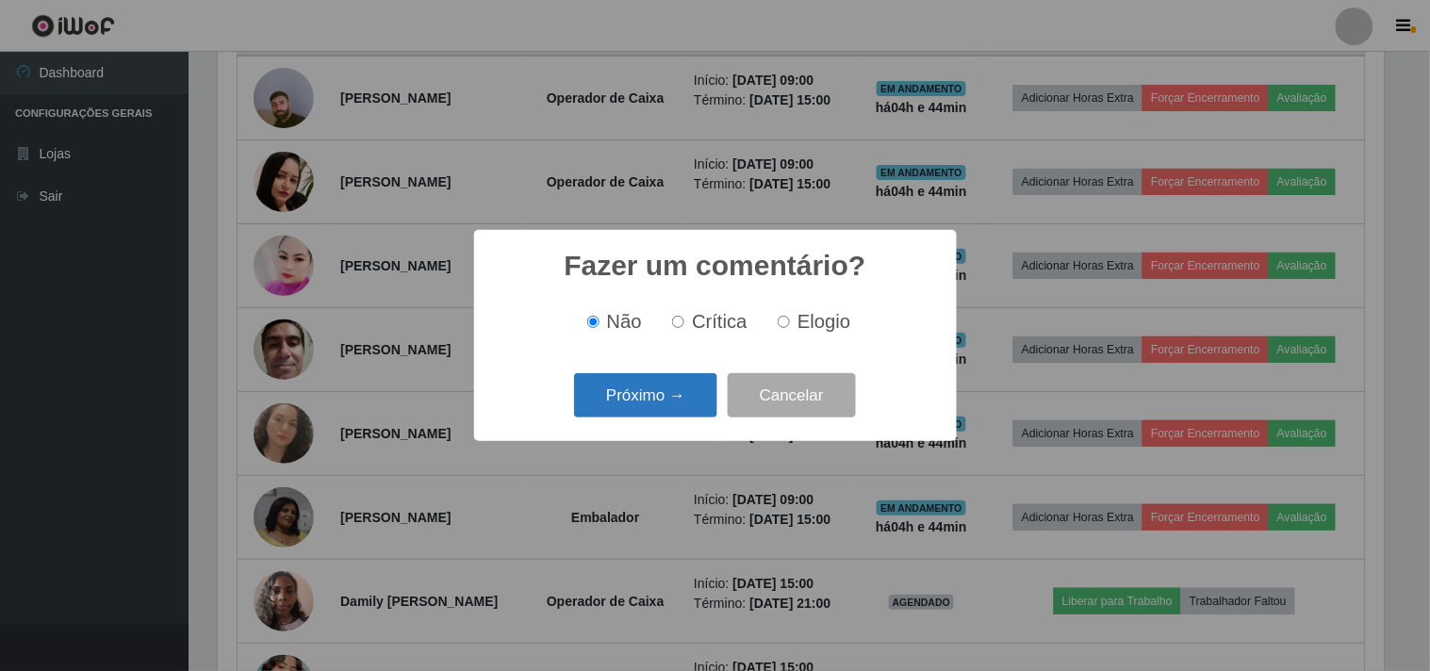
click at [670, 405] on button "Próximo →" at bounding box center [645, 395] width 143 height 44
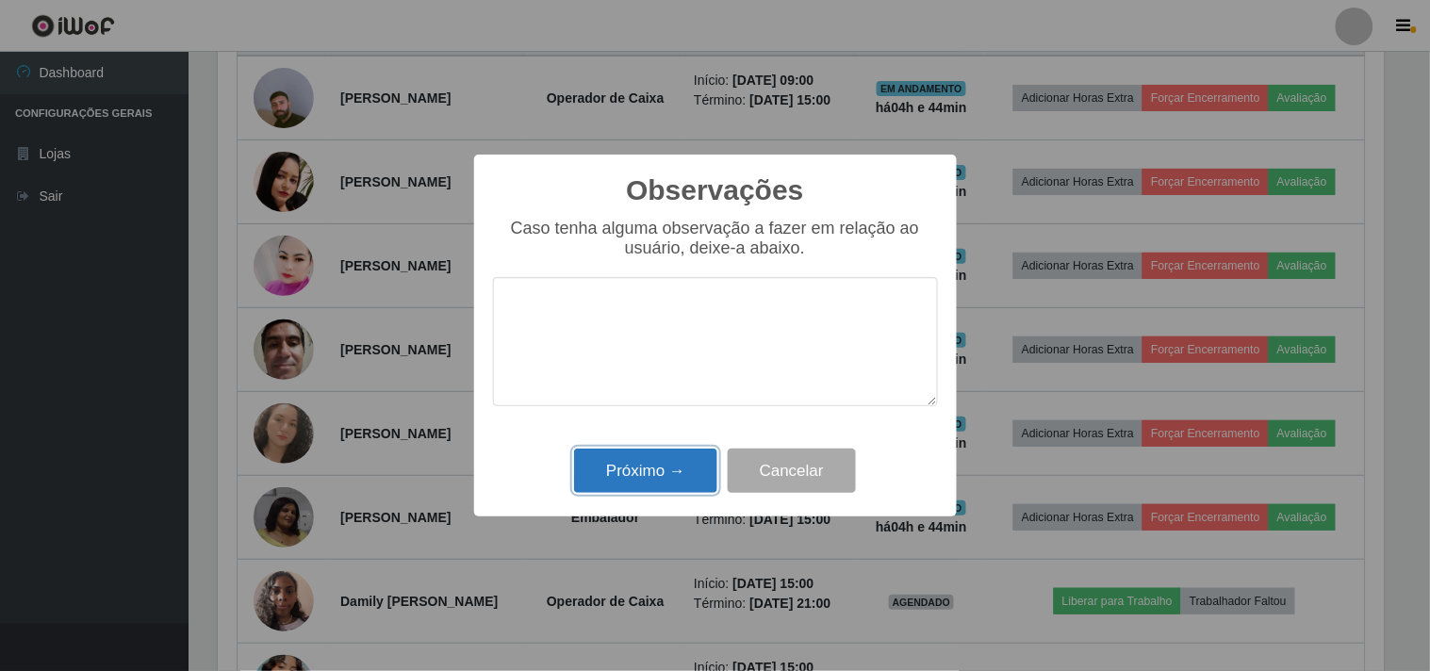
click at [674, 459] on button "Próximo →" at bounding box center [645, 471] width 143 height 44
